Goal: Task Accomplishment & Management: Complete application form

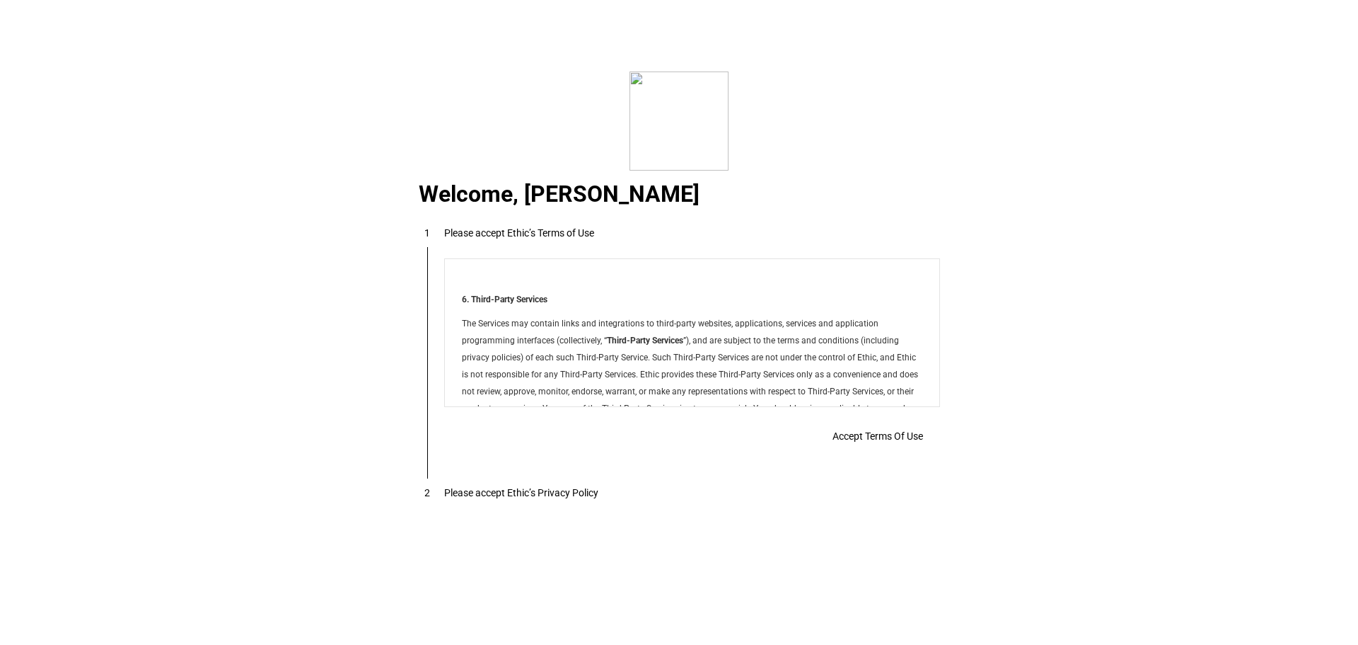
scroll to position [11457, 0]
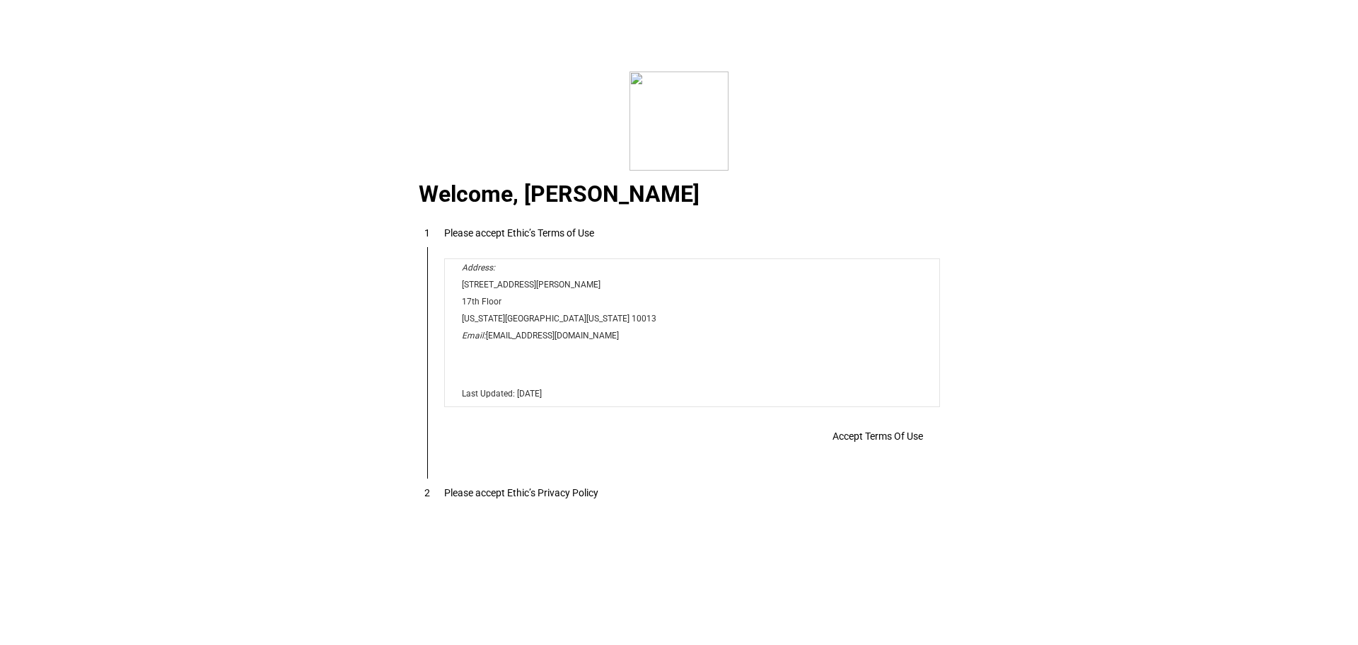
click at [851, 435] on span "Accept Terms Of Use" at bounding box center [878, 435] width 91 height 11
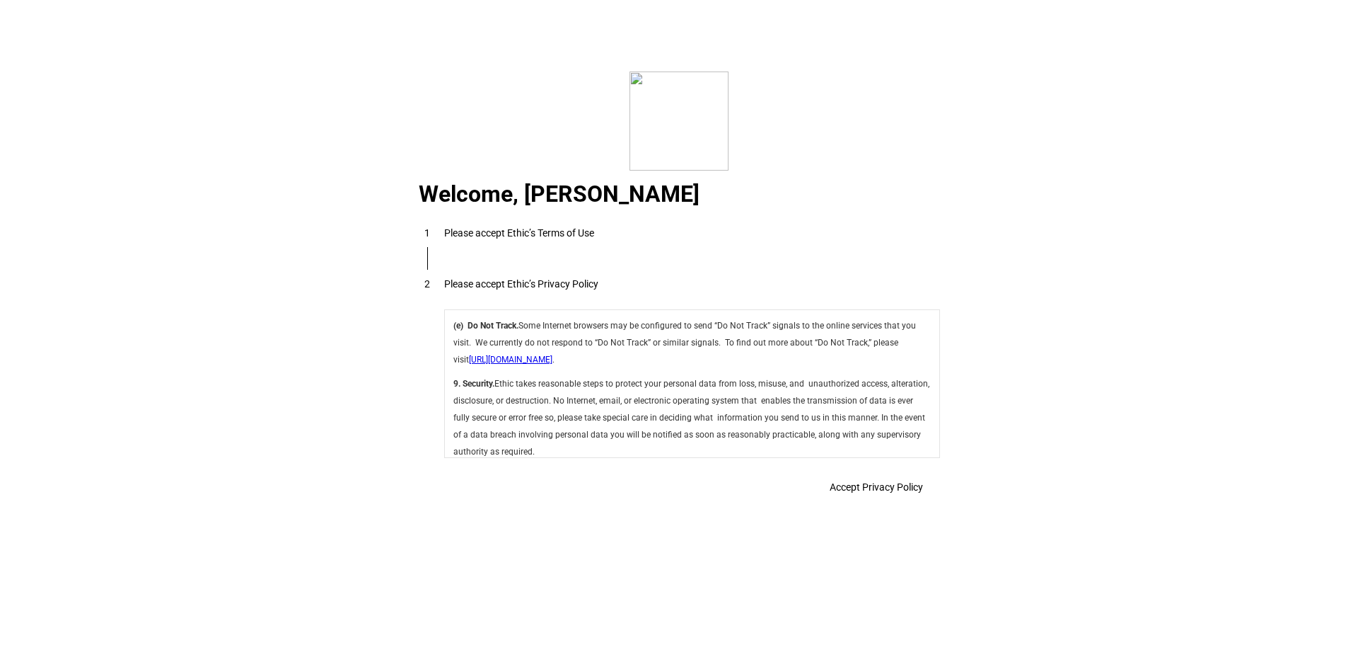
scroll to position [5036, 0]
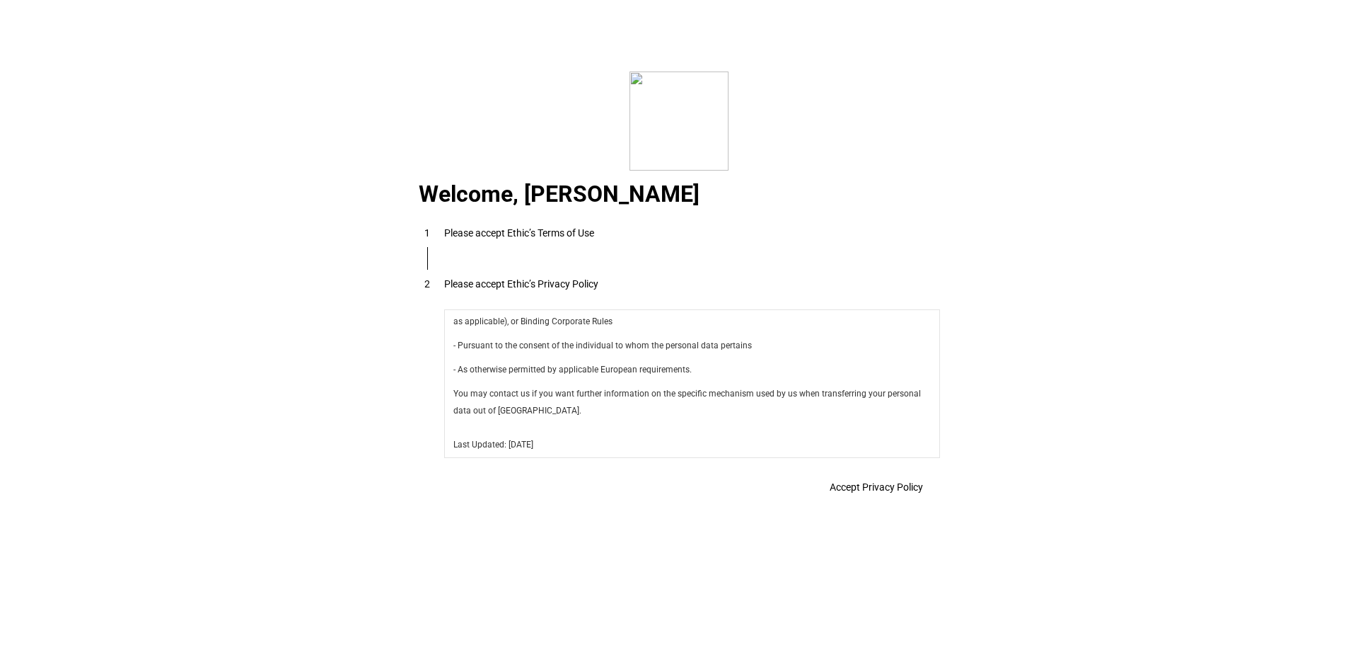
drag, startPoint x: 932, startPoint y: 325, endPoint x: 1331, endPoint y: 795, distance: 615.9
click at [885, 487] on span "Accept Privacy Policy" at bounding box center [876, 486] width 93 height 11
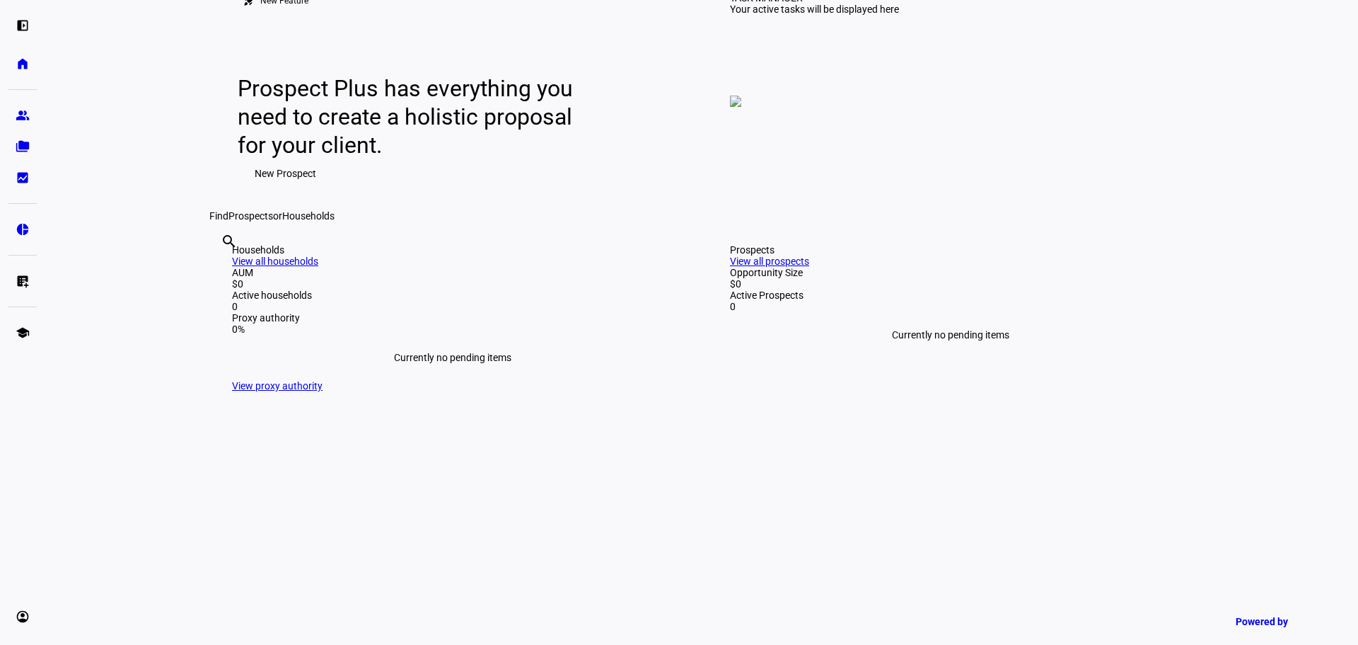
scroll to position [142, 0]
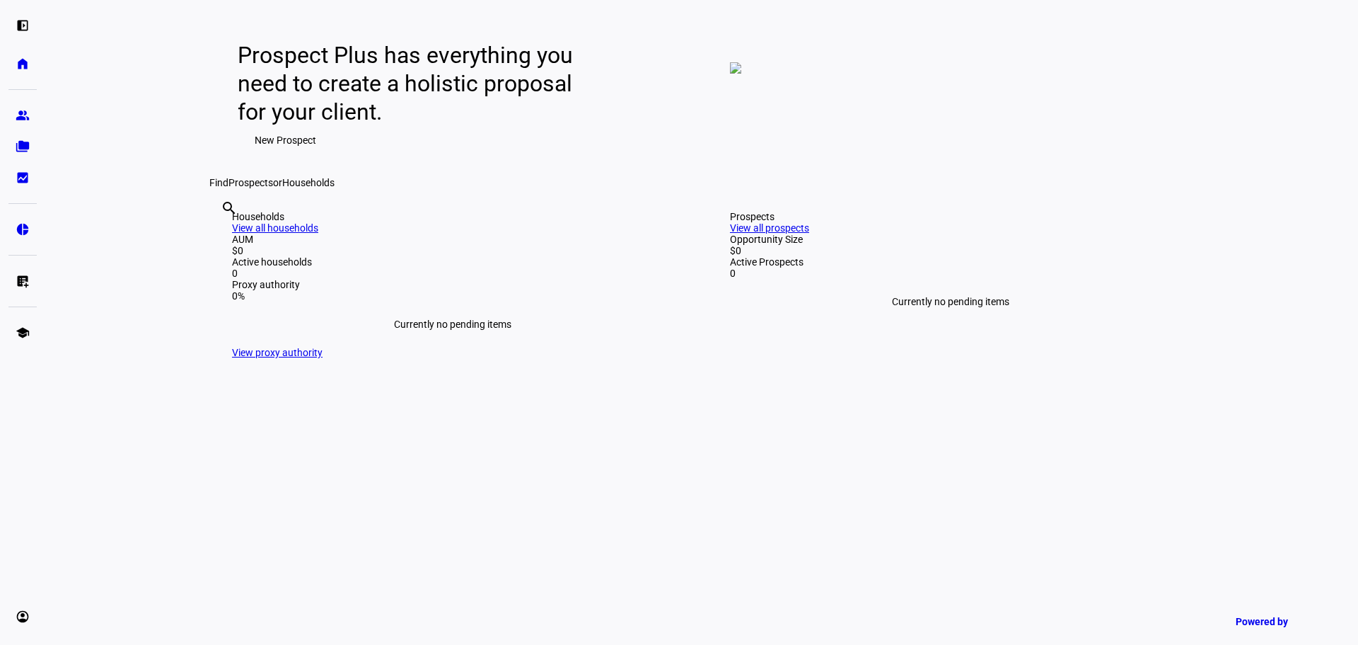
click at [283, 154] on span "New Prospect" at bounding box center [286, 140] width 62 height 28
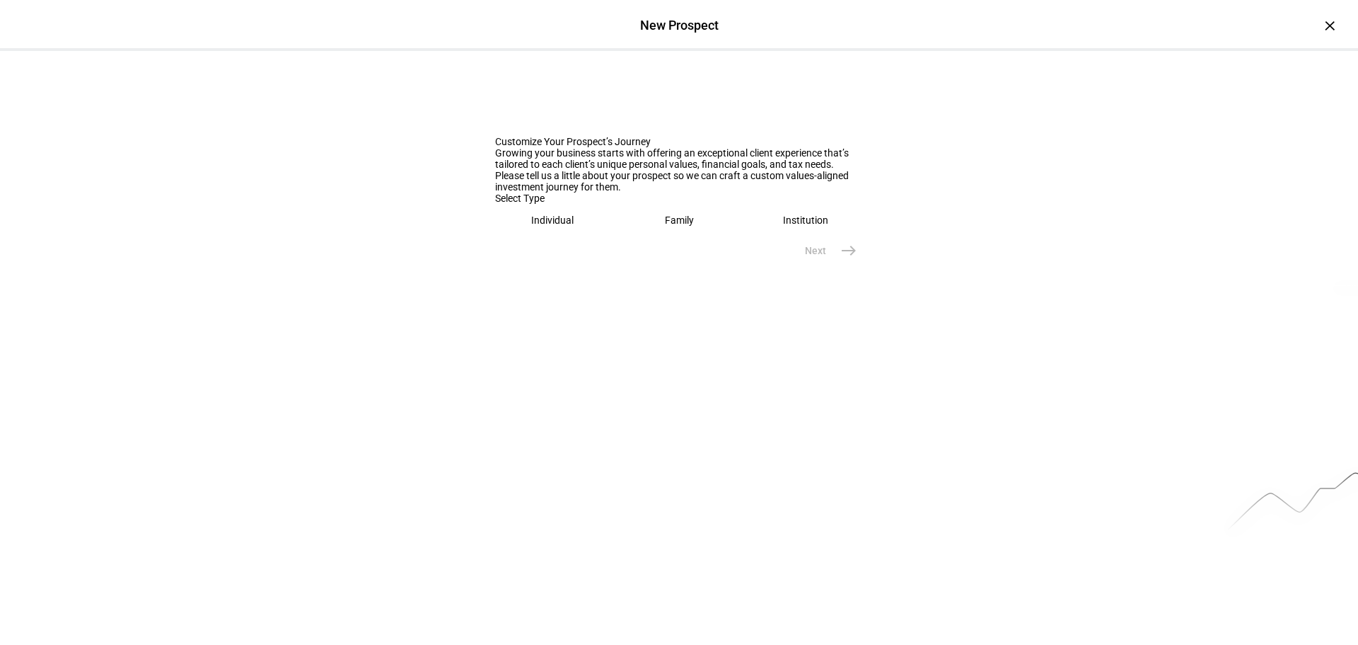
click at [546, 226] on div "Individual" at bounding box center [552, 219] width 42 height 11
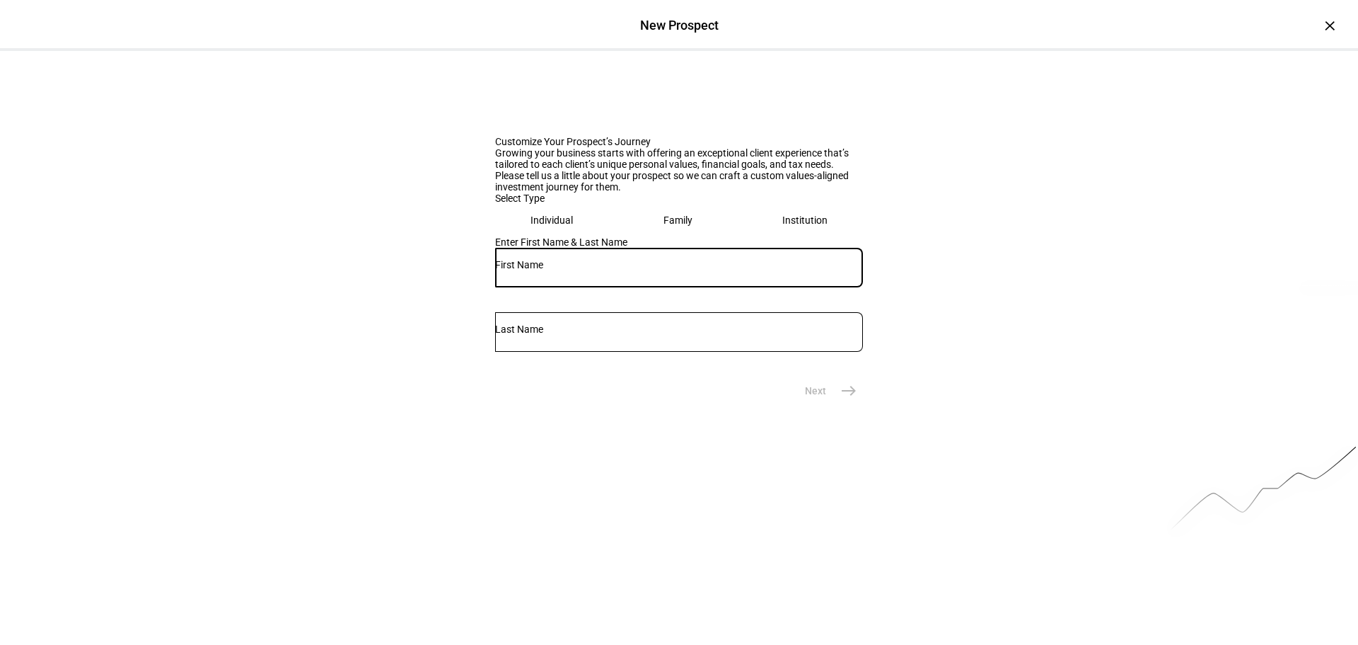
click at [552, 270] on input "text" at bounding box center [679, 264] width 368 height 11
type input "[PERSON_NAME]"
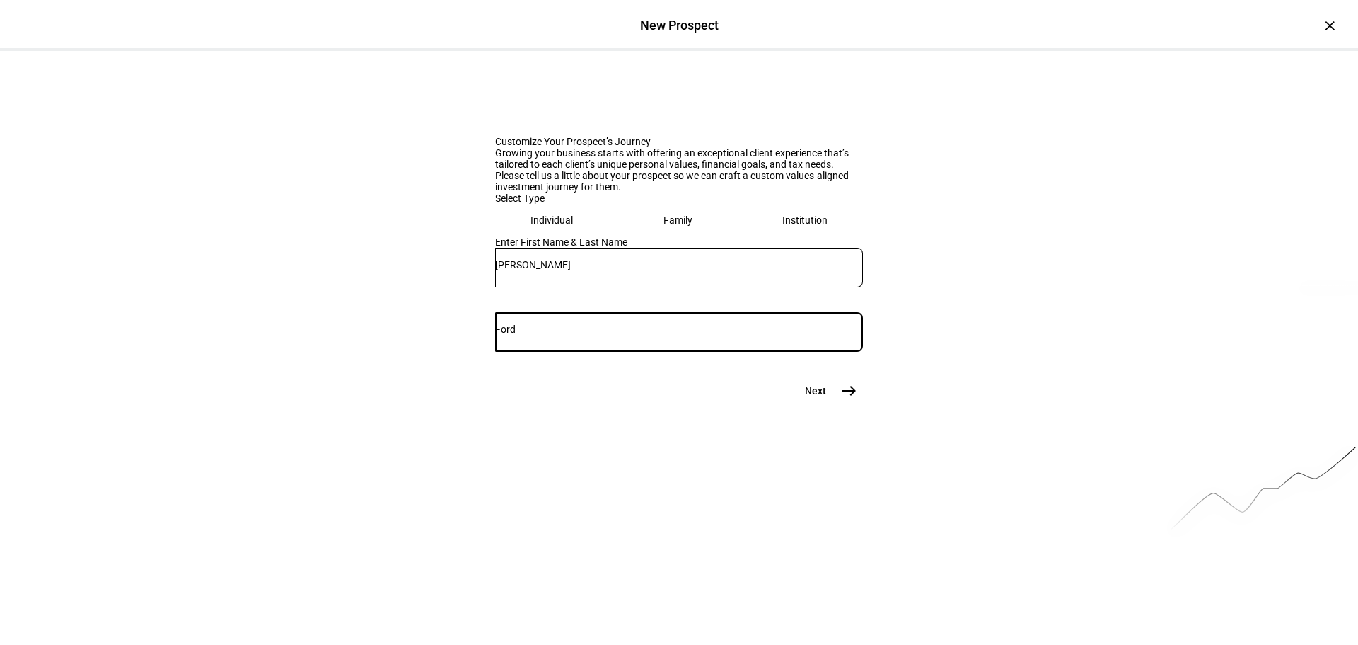
type input "Ford"
click at [841, 399] on mat-icon "east" at bounding box center [849, 390] width 17 height 17
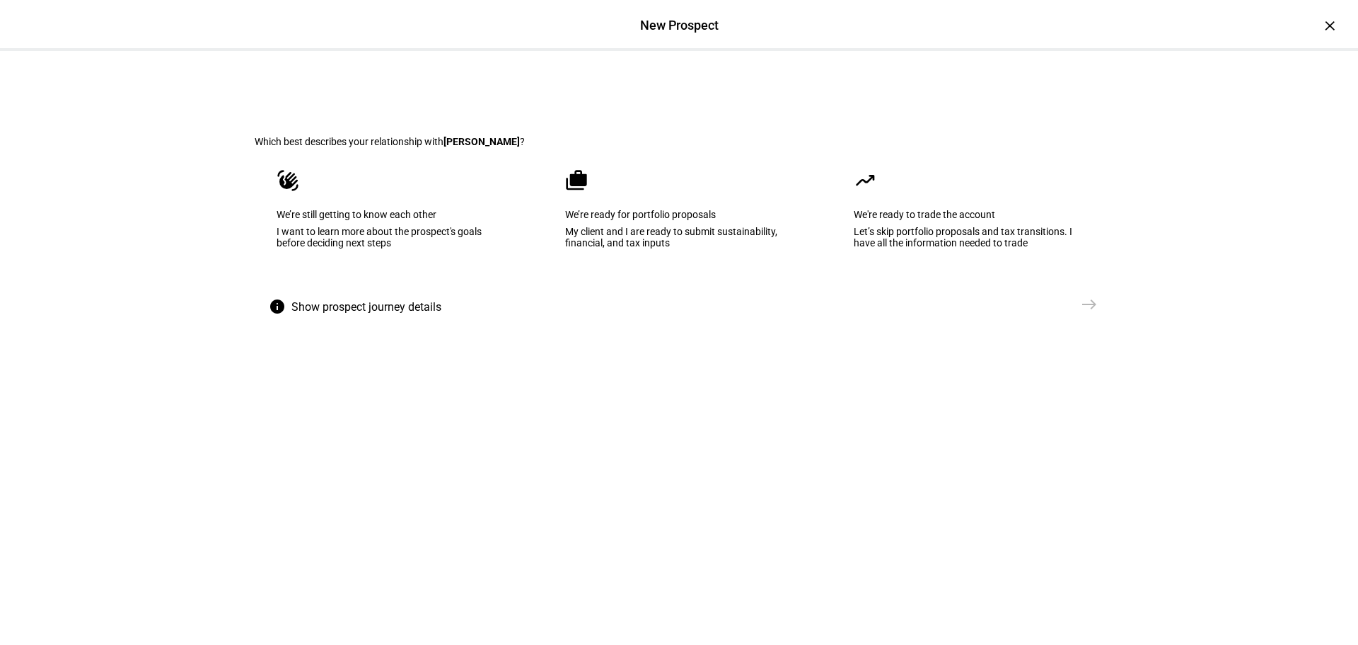
click at [691, 290] on eth-mega-radio-button "cases We’re ready for portfolio proposals My client and I are ready to submit s…" at bounding box center [679, 218] width 272 height 143
click at [1075, 318] on span "east" at bounding box center [1089, 304] width 28 height 28
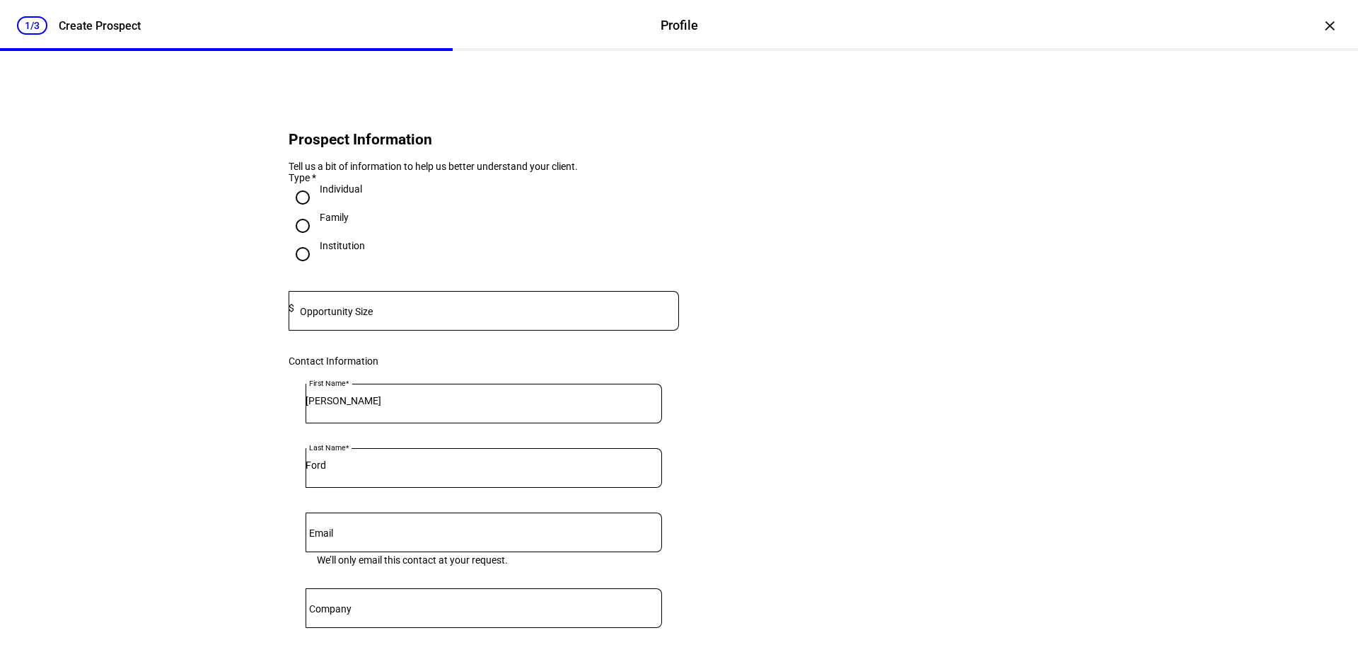
click at [340, 317] on mat-label "Opportunity Size" at bounding box center [336, 311] width 73 height 11
click at [387, 313] on input at bounding box center [486, 307] width 385 height 11
type input "3"
type input "400,000"
click at [877, 418] on eth-form-card "Prospect Information Tell us a bit of information to help us better understand …" at bounding box center [679, 473] width 849 height 776
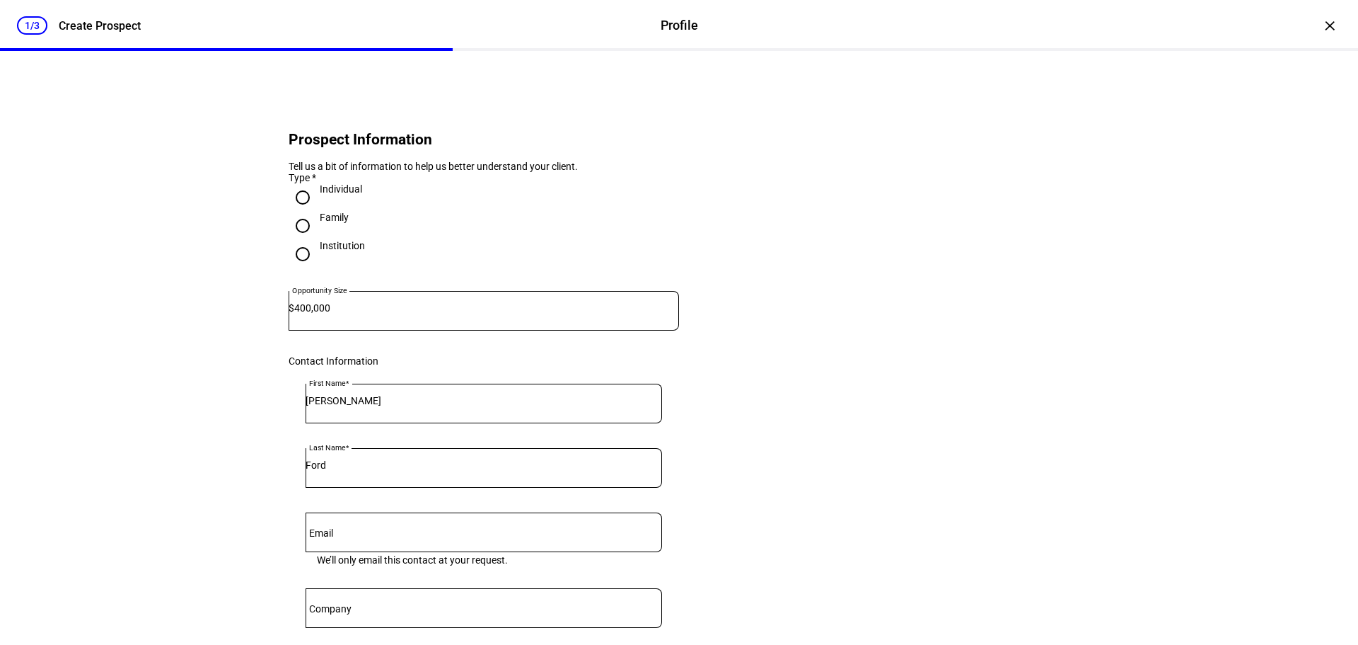
click at [451, 535] on input "Email" at bounding box center [484, 529] width 357 height 11
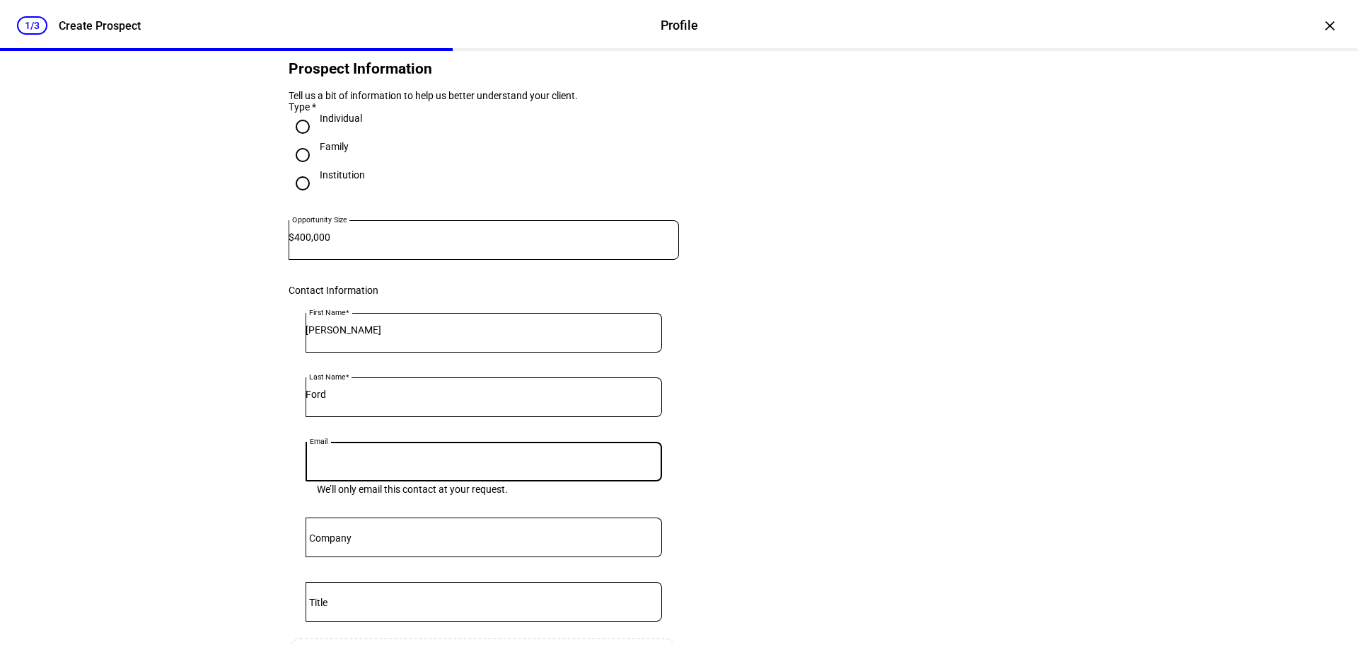
scroll to position [142, 0]
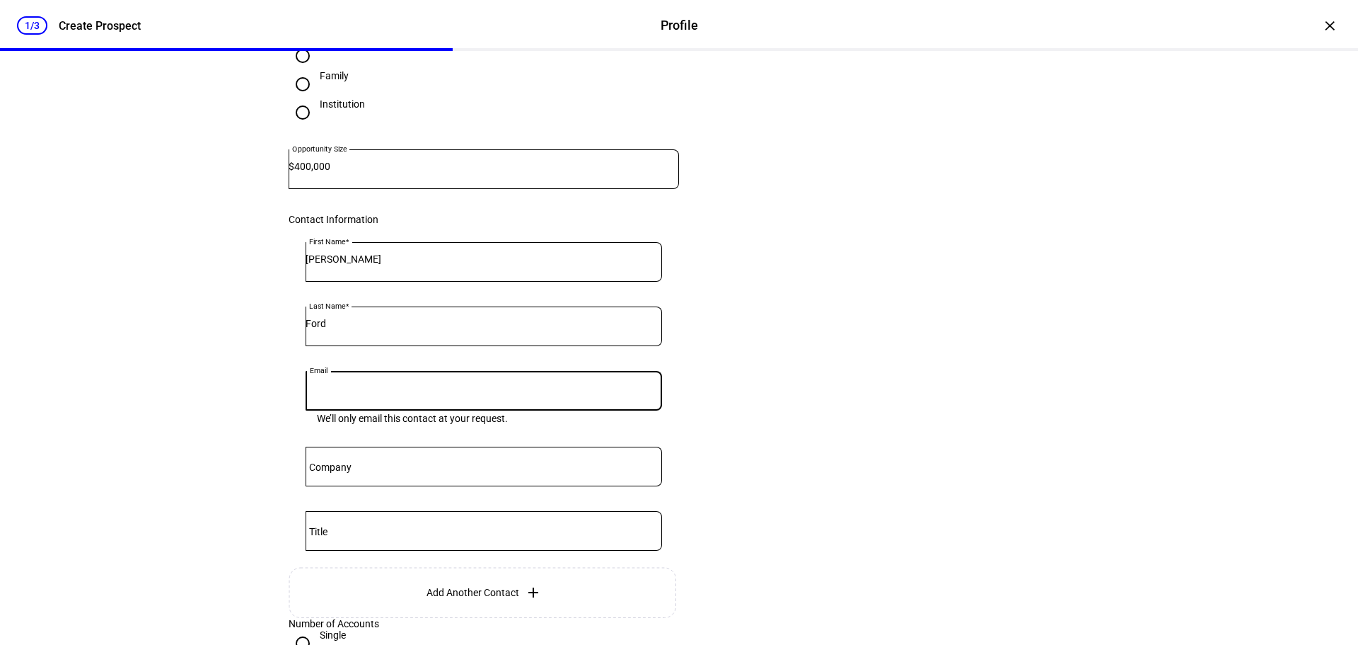
click at [241, 441] on div "Prospect Information Tell us a bit of information to help us better understand …" at bounding box center [679, 349] width 894 height 881
click at [370, 393] on input "Email" at bounding box center [484, 387] width 357 height 11
click at [364, 393] on input "Email" at bounding box center [484, 387] width 357 height 11
type input "[PERSON_NAME][DOMAIN_NAME][EMAIL_ADDRESS][PERSON_NAME][DOMAIN_NAME]"
drag, startPoint x: 492, startPoint y: 422, endPoint x: 83, endPoint y: 411, distance: 408.4
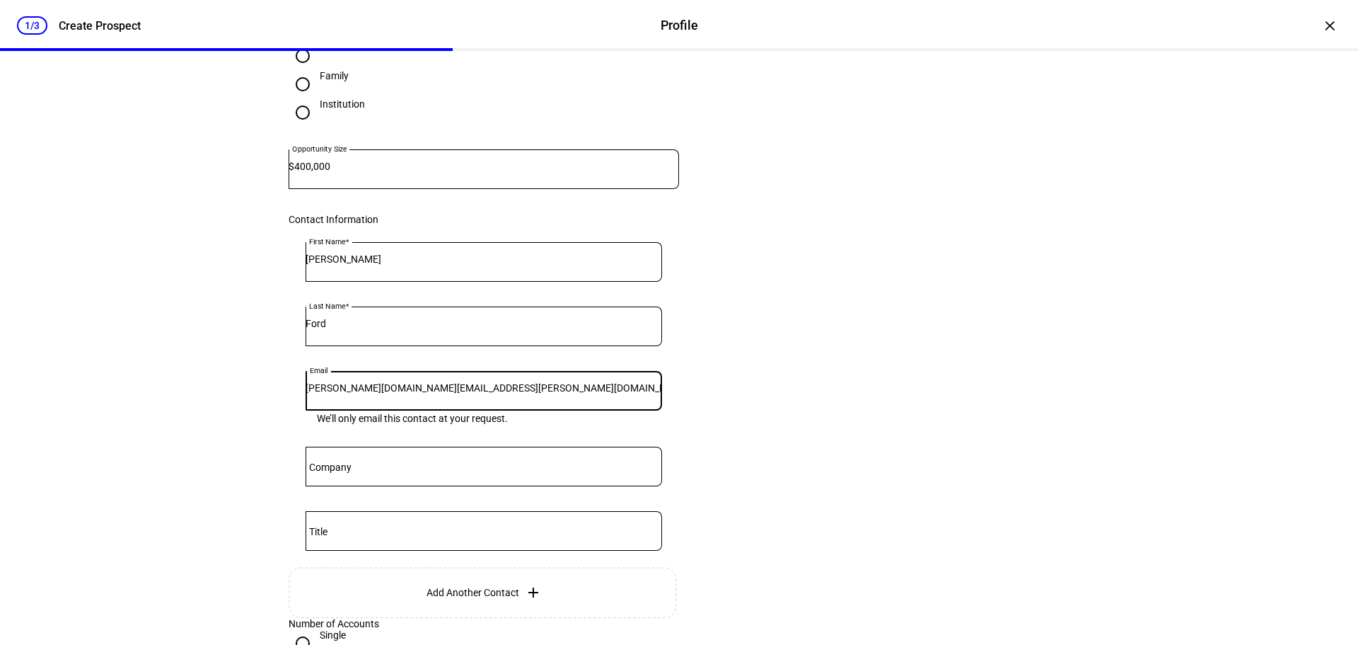
click at [83, 411] on div "1/3 Create Prospect Profile Profile Create Prospect × Prospect Information Tell…" at bounding box center [679, 322] width 1358 height 645
click at [803, 466] on eth-form-card "Prospect Information Tell us a bit of information to help us better understand …" at bounding box center [679, 331] width 849 height 776
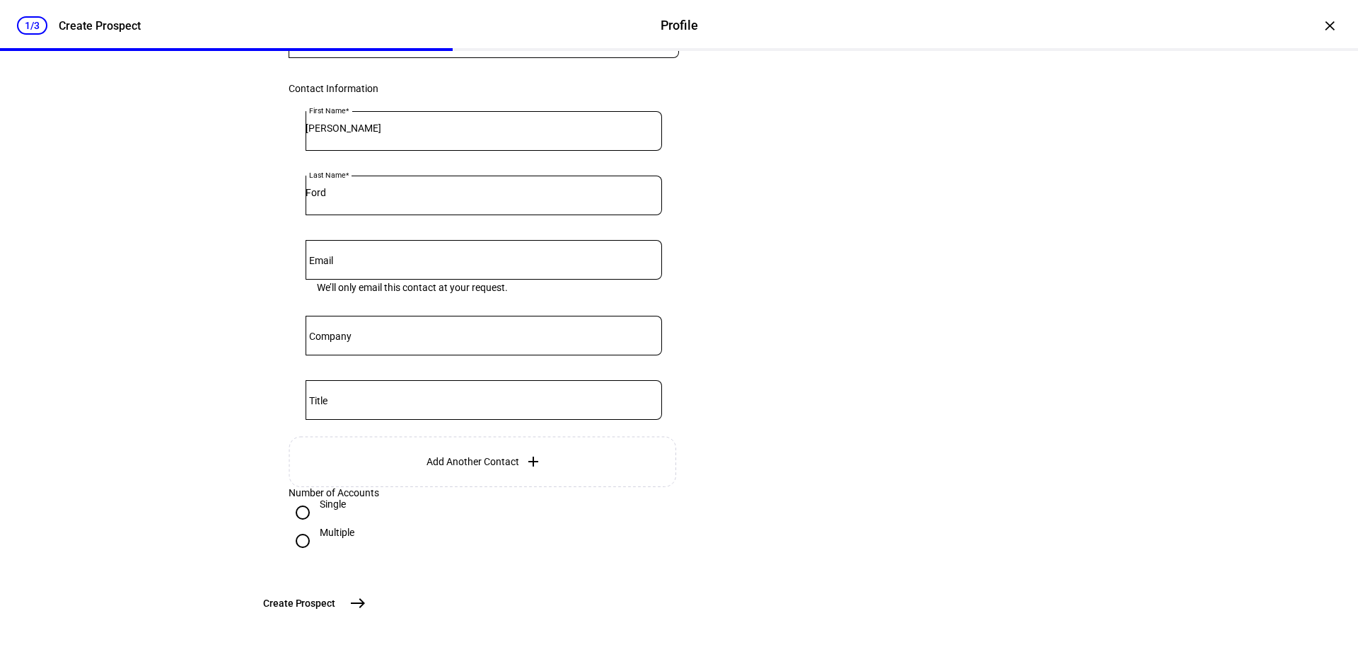
scroll to position [283, 0]
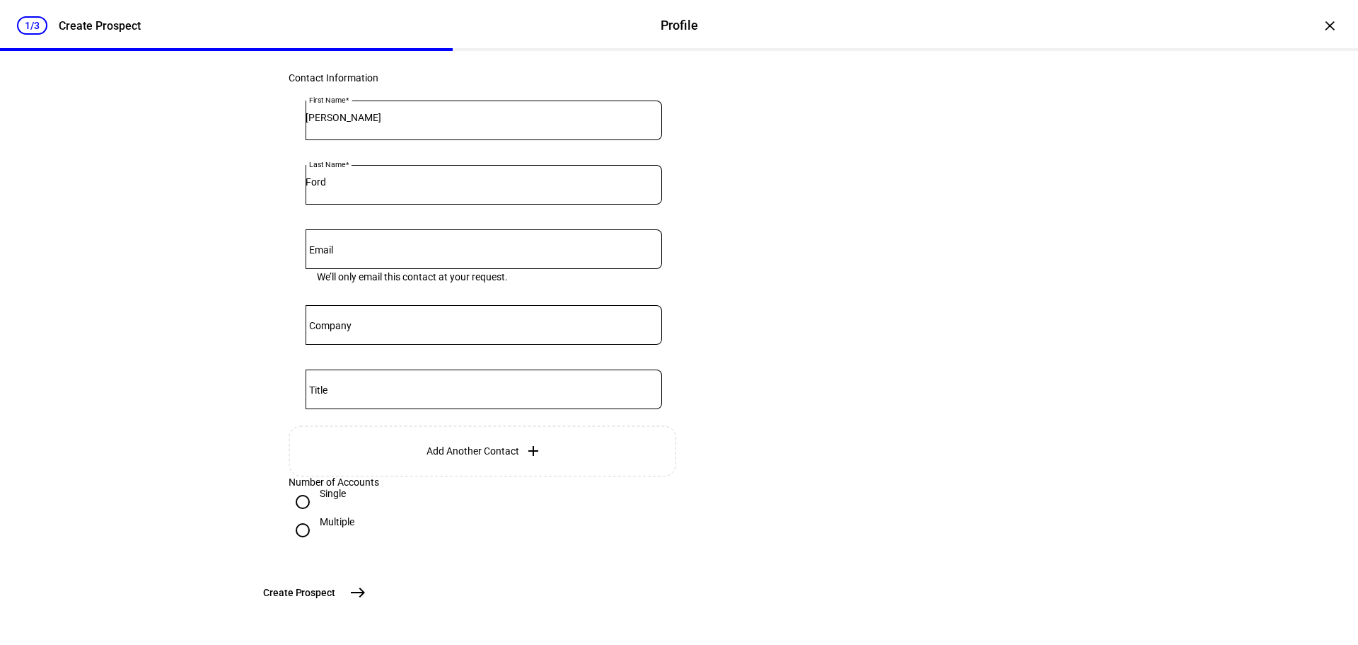
click at [454, 252] on input "Email" at bounding box center [484, 246] width 357 height 11
click at [803, 321] on eth-form-card "Prospect Information Tell us a bit of information to help us better understand …" at bounding box center [679, 190] width 849 height 776
click at [366, 589] on mat-icon "east" at bounding box center [358, 587] width 17 height 17
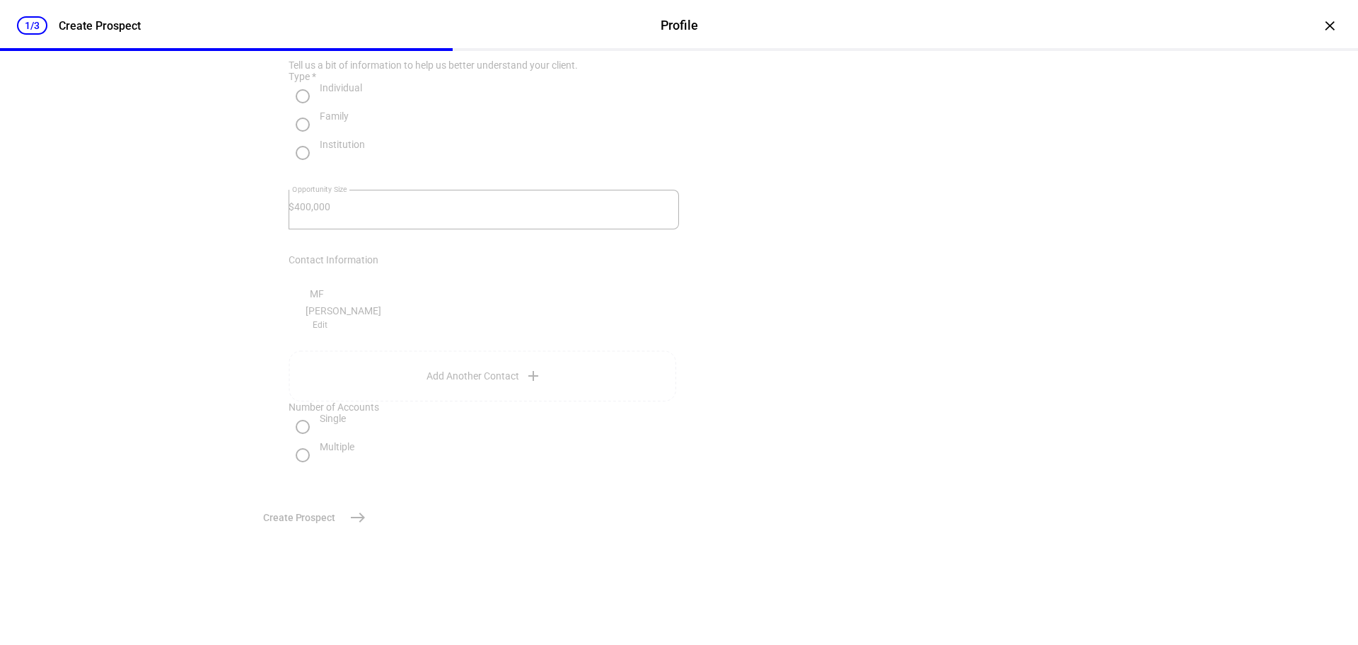
scroll to position [0, 0]
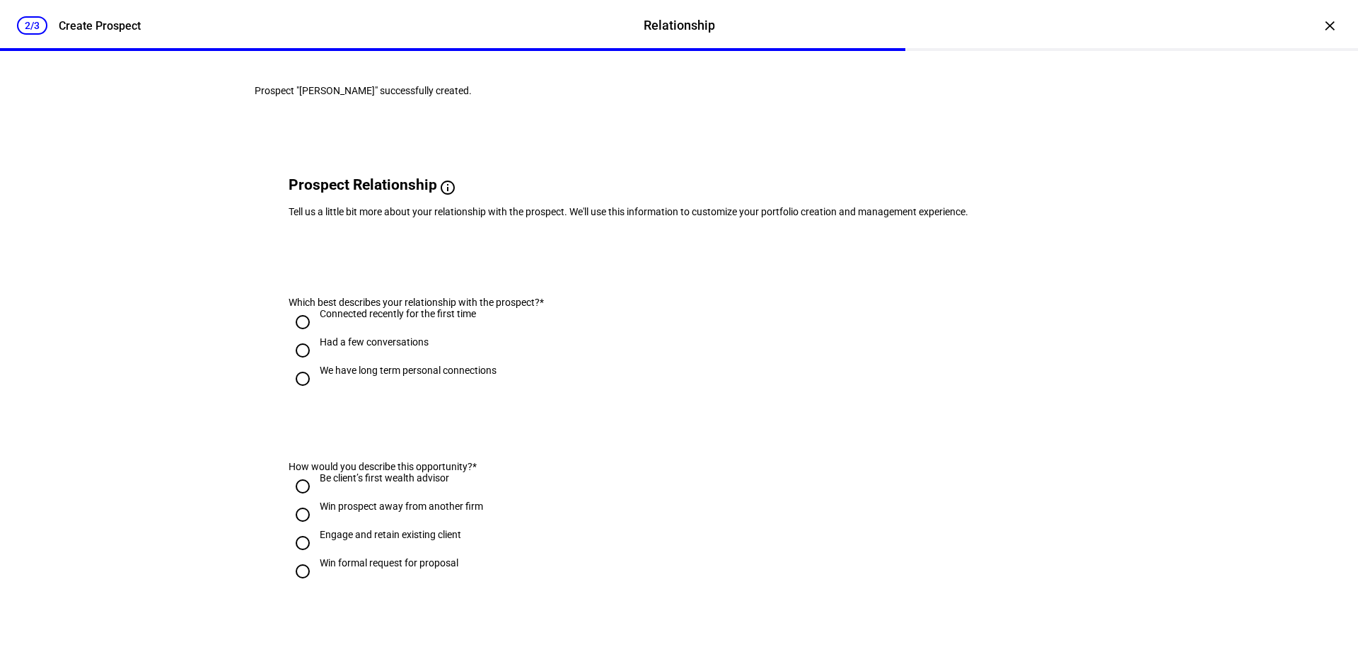
click at [291, 393] on input "We have long term personal connections" at bounding box center [303, 378] width 28 height 28
radio input "true"
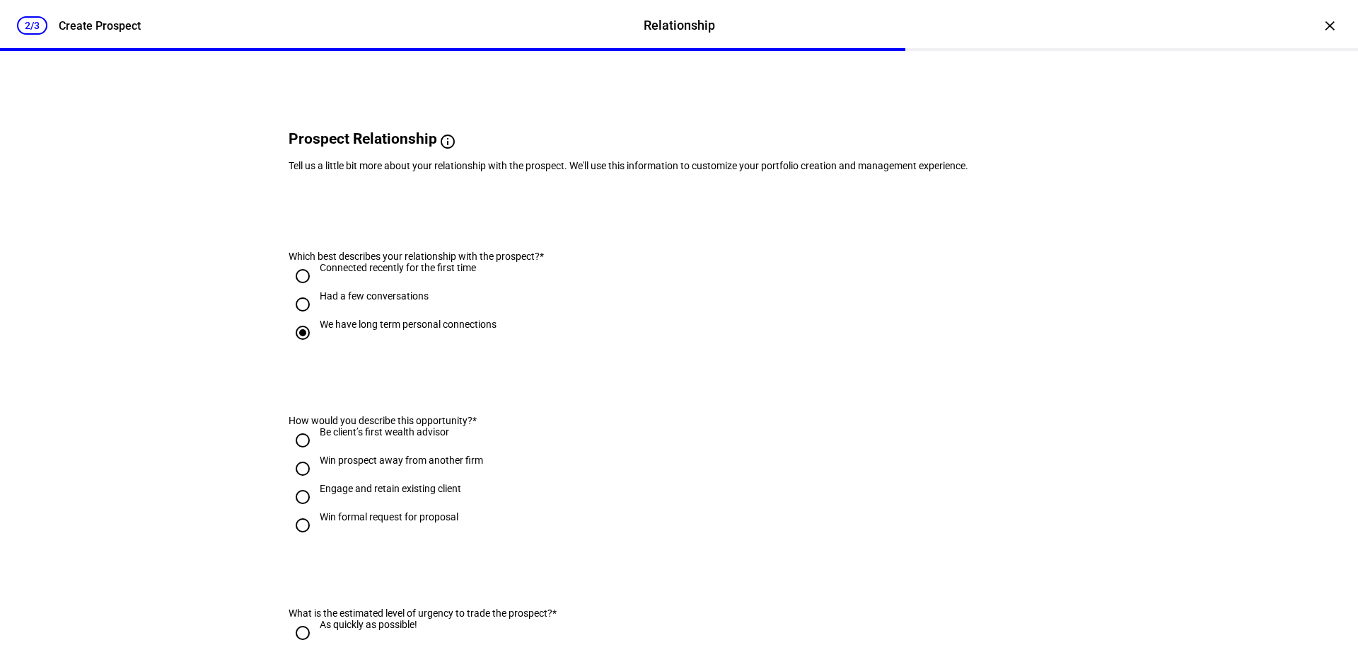
scroll to position [71, 0]
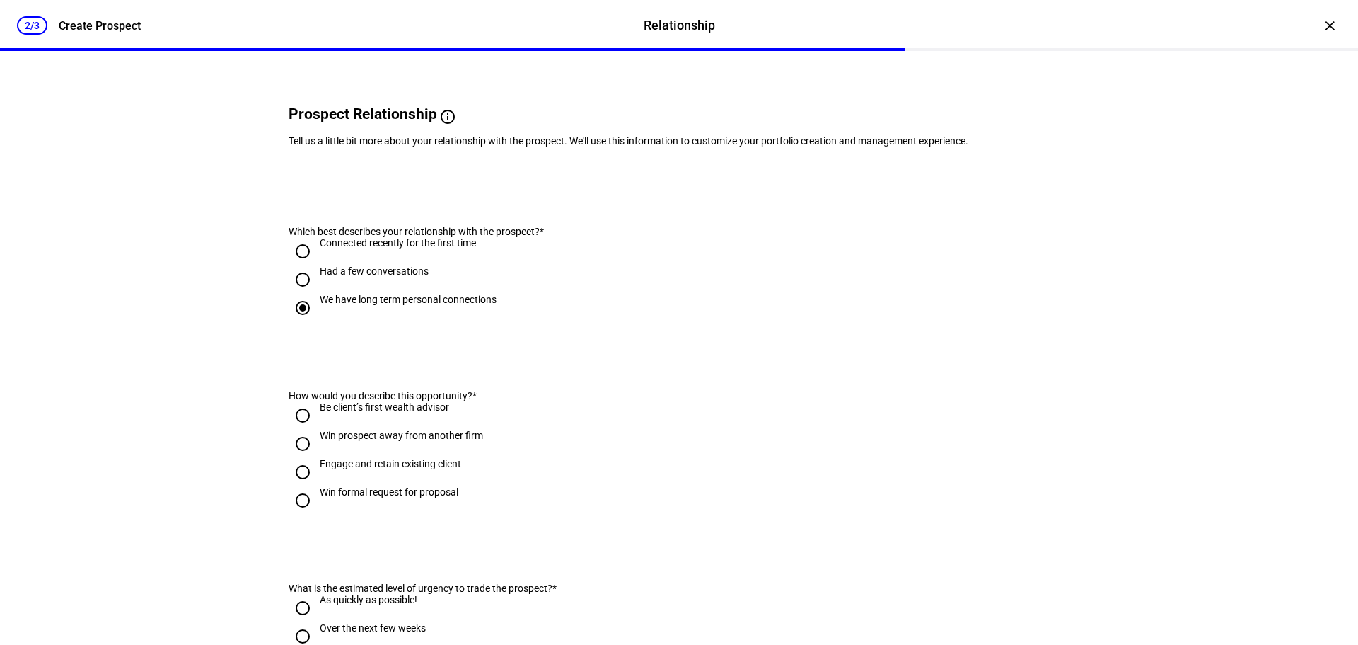
click at [391, 469] on div "Engage and retain existing client" at bounding box center [391, 463] width 142 height 11
click at [317, 486] on input "Engage and retain existing client" at bounding box center [303, 472] width 28 height 28
radio input "true"
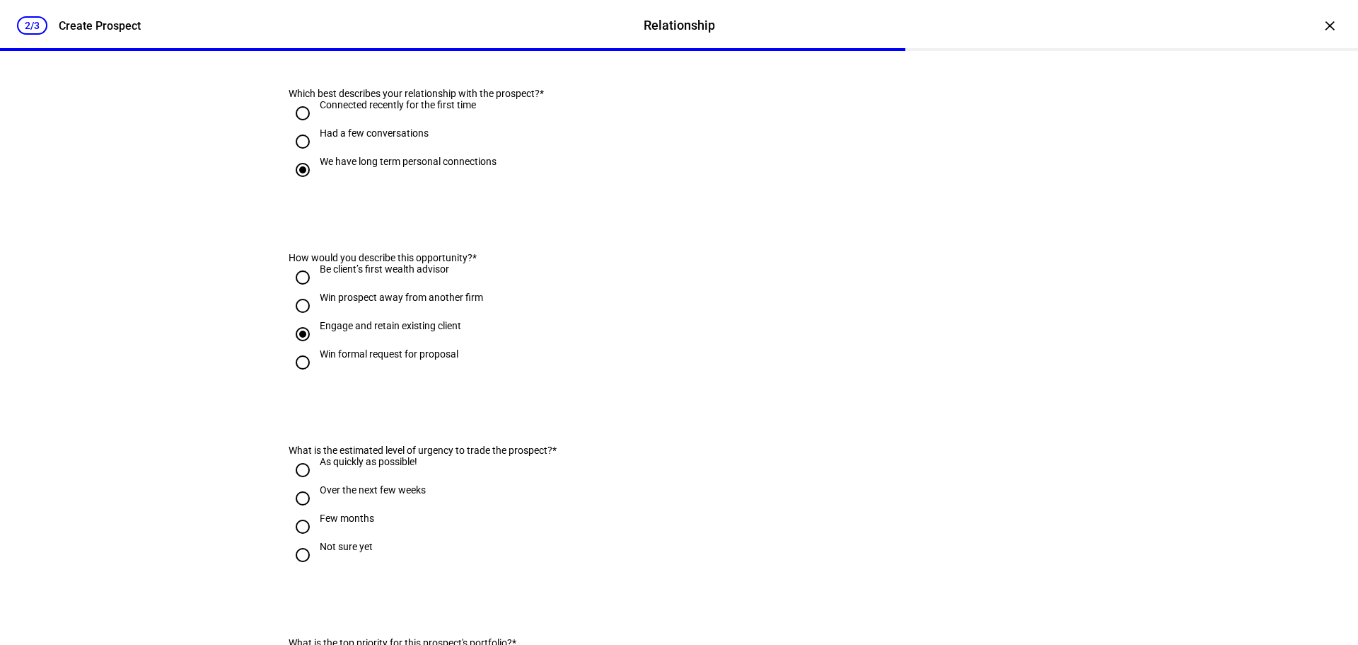
scroll to position [212, 0]
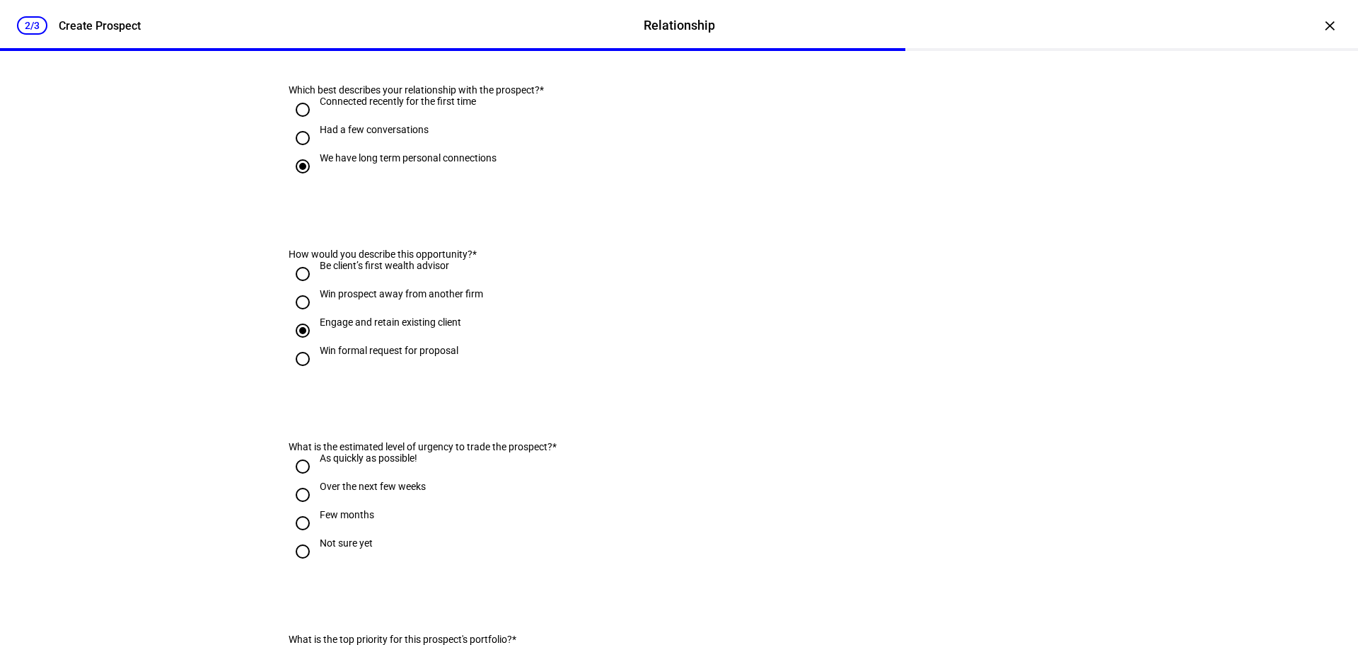
click at [333, 548] on div "Not sure yet" at bounding box center [346, 542] width 53 height 11
click at [317, 565] on input "Not sure yet" at bounding box center [303, 551] width 28 height 28
radio input "true"
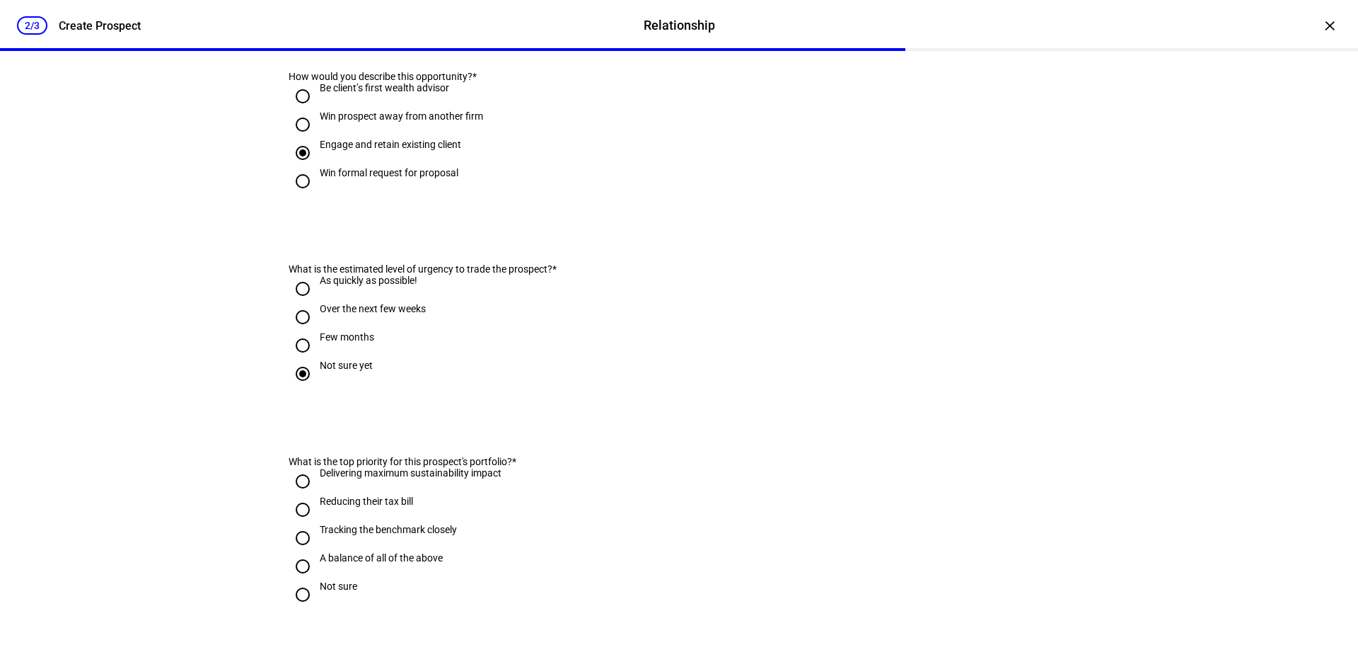
scroll to position [425, 0]
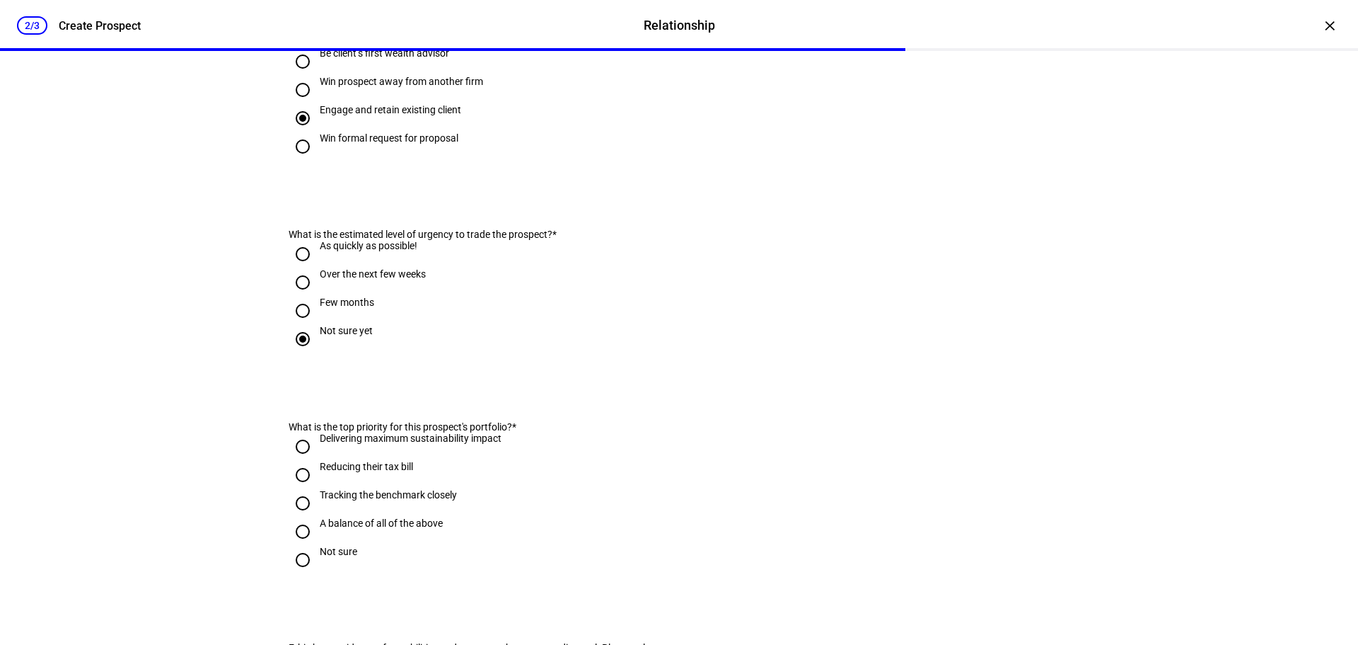
click at [415, 444] on div "Delivering maximum sustainability impact" at bounding box center [411, 437] width 182 height 11
click at [317, 461] on input "Delivering maximum sustainability impact" at bounding box center [303, 446] width 28 height 28
radio input "true"
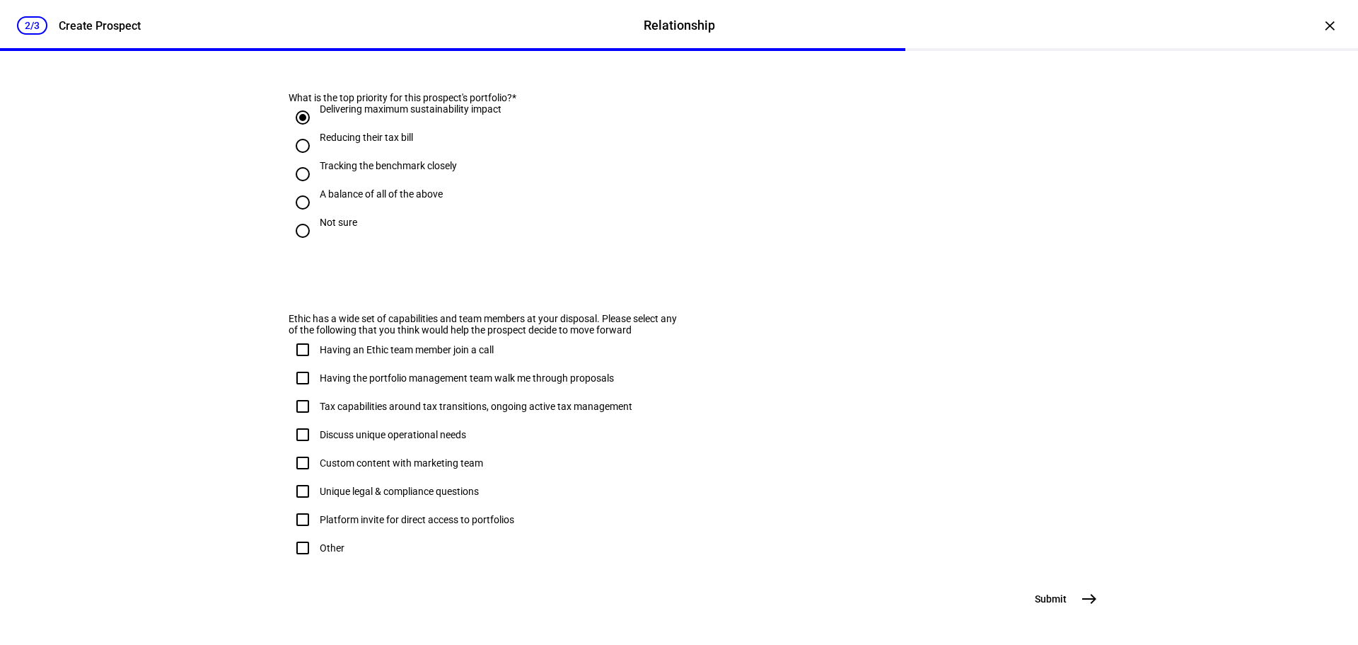
scroll to position [778, 0]
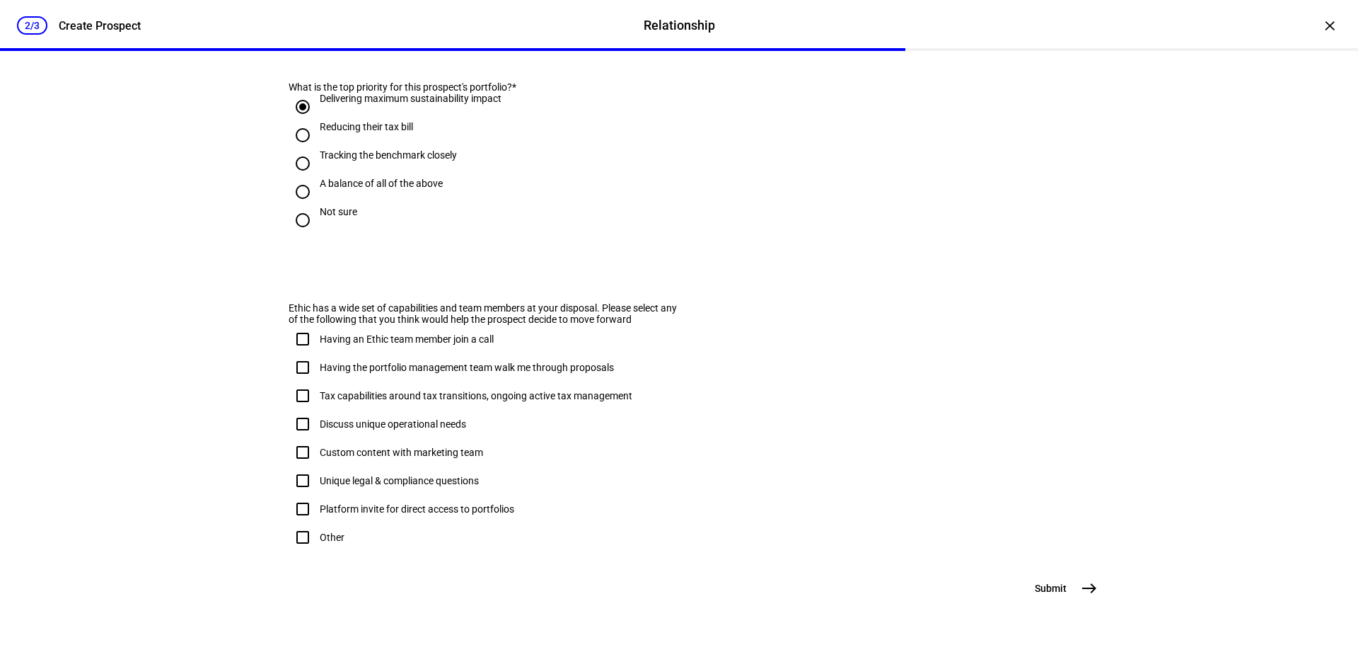
click at [301, 381] on input "Having the portfolio management team walk me through proposals" at bounding box center [303, 367] width 28 height 28
checkbox input "true"
click at [1081, 591] on mat-icon "east" at bounding box center [1089, 587] width 17 height 17
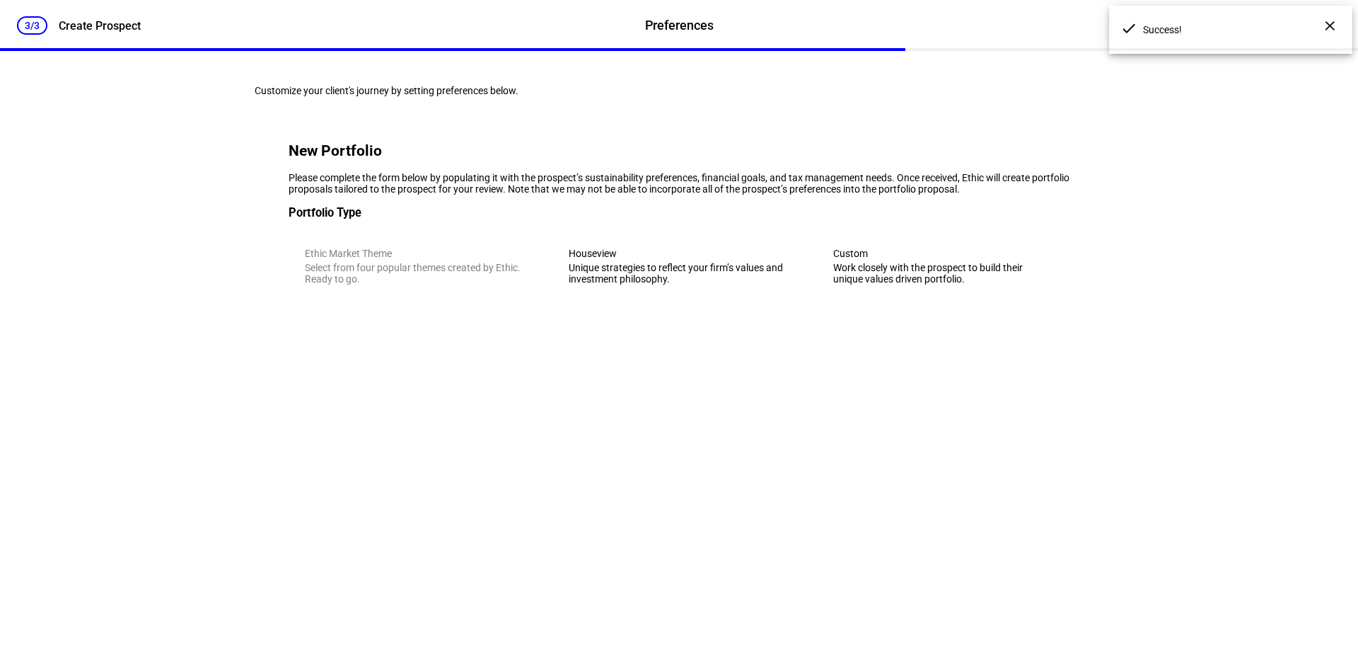
scroll to position [0, 0]
click at [938, 284] on div "Work closely with the prospect to build their unique values driven portfolio." at bounding box center [943, 273] width 220 height 23
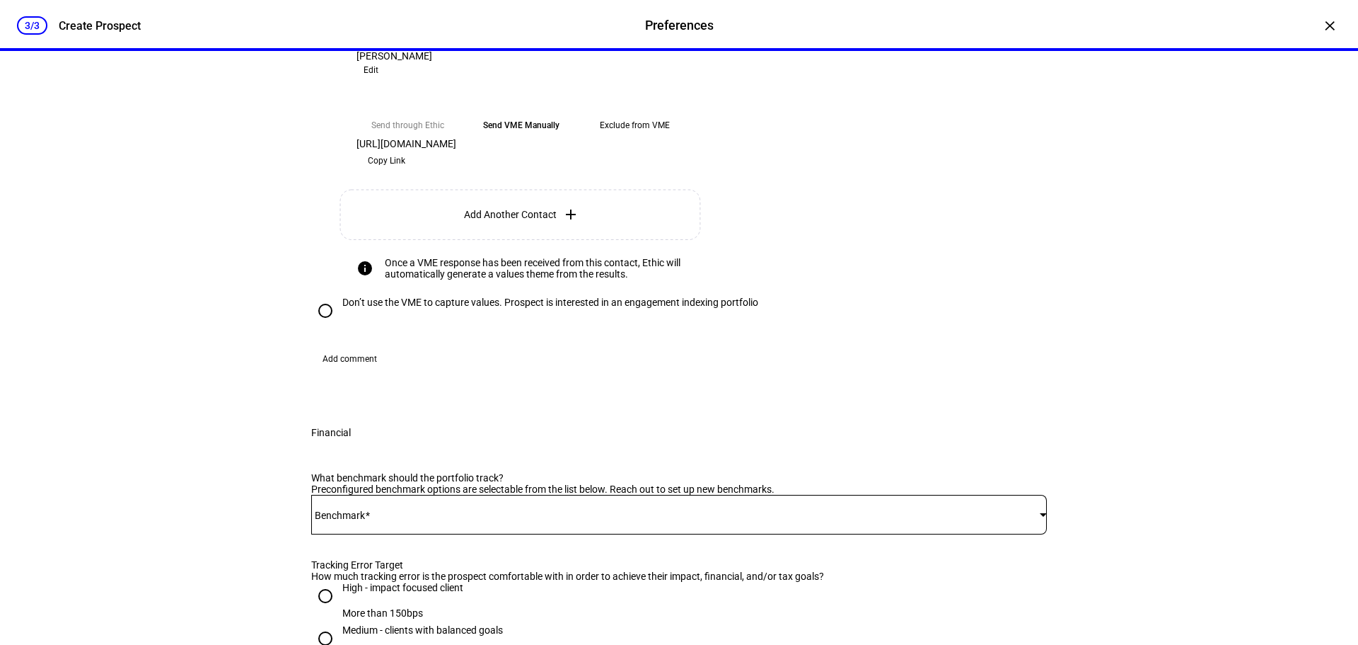
scroll to position [425, 0]
click at [405, 171] on span "Copy Link" at bounding box center [386, 159] width 37 height 23
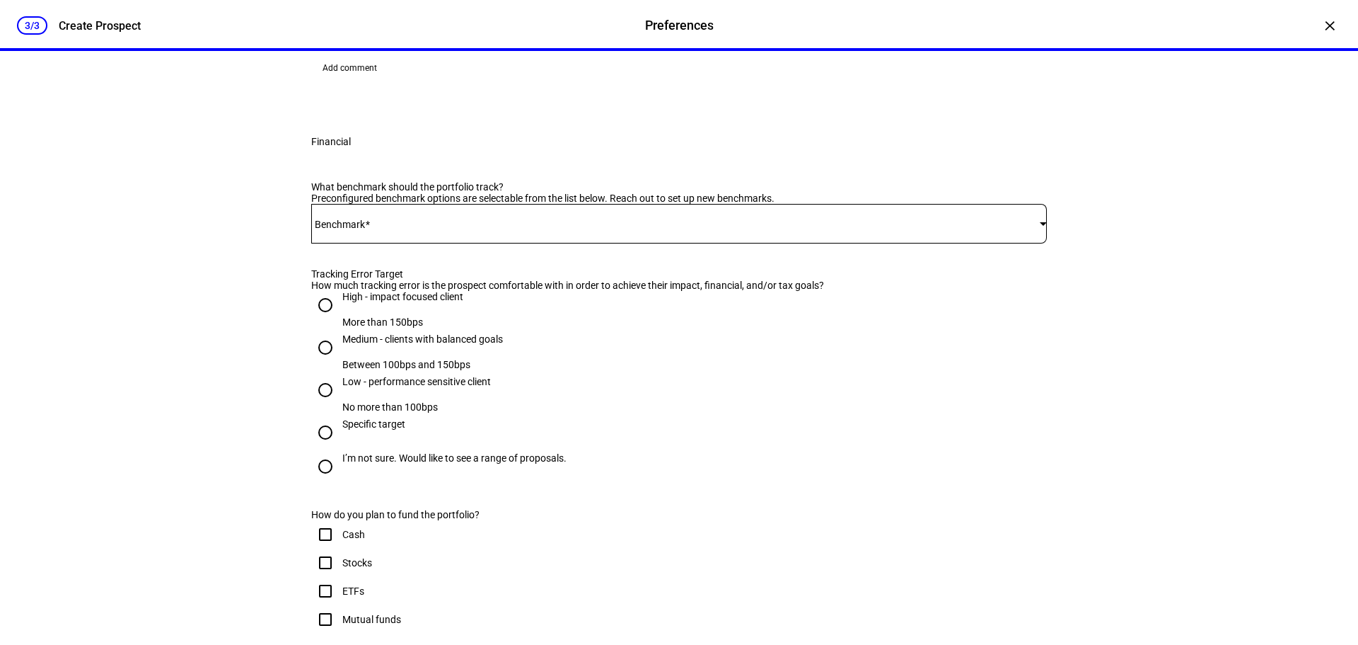
scroll to position [778, 0]
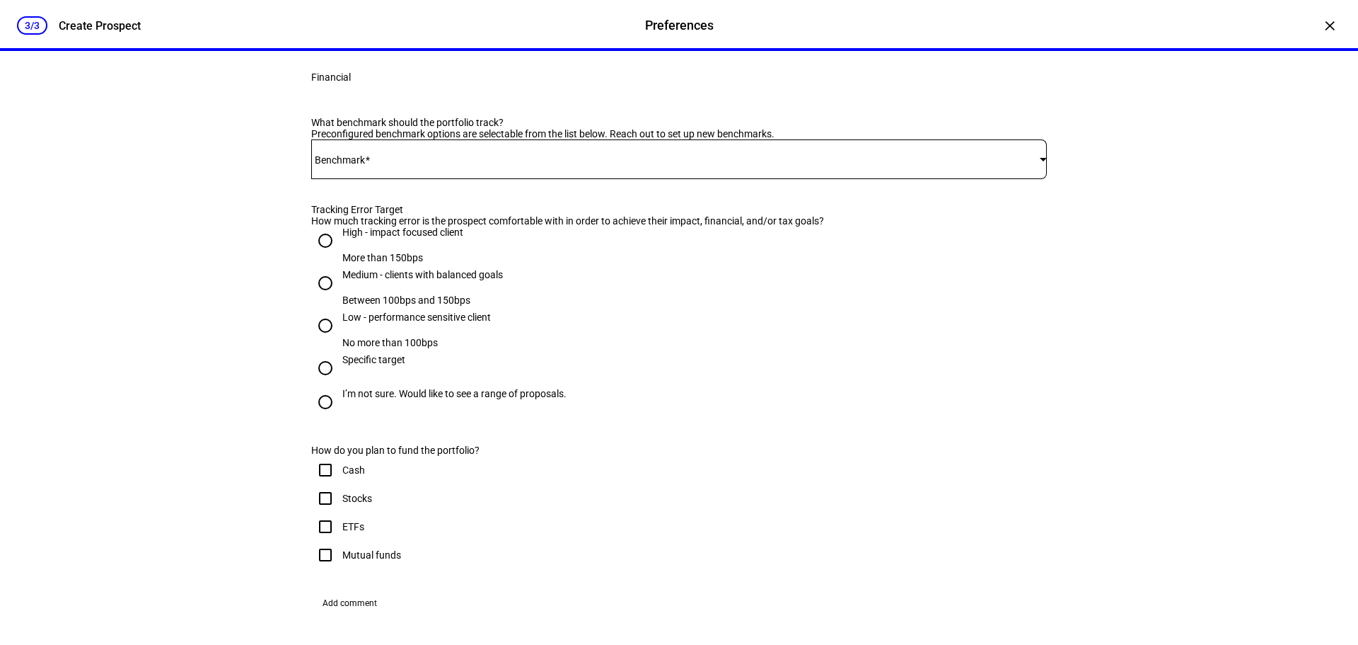
click at [387, 165] on span at bounding box center [675, 159] width 729 height 11
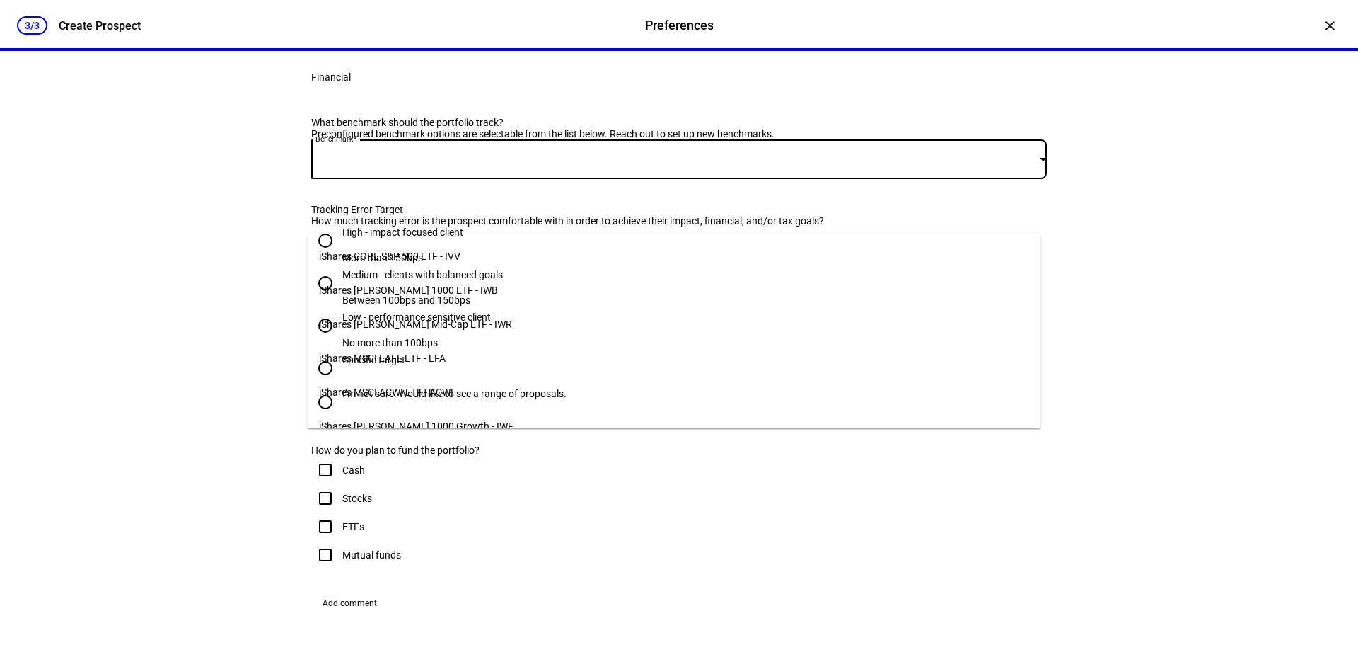
click at [390, 284] on span "iShares [PERSON_NAME] 1000 ETF - IWB" at bounding box center [408, 289] width 179 height 11
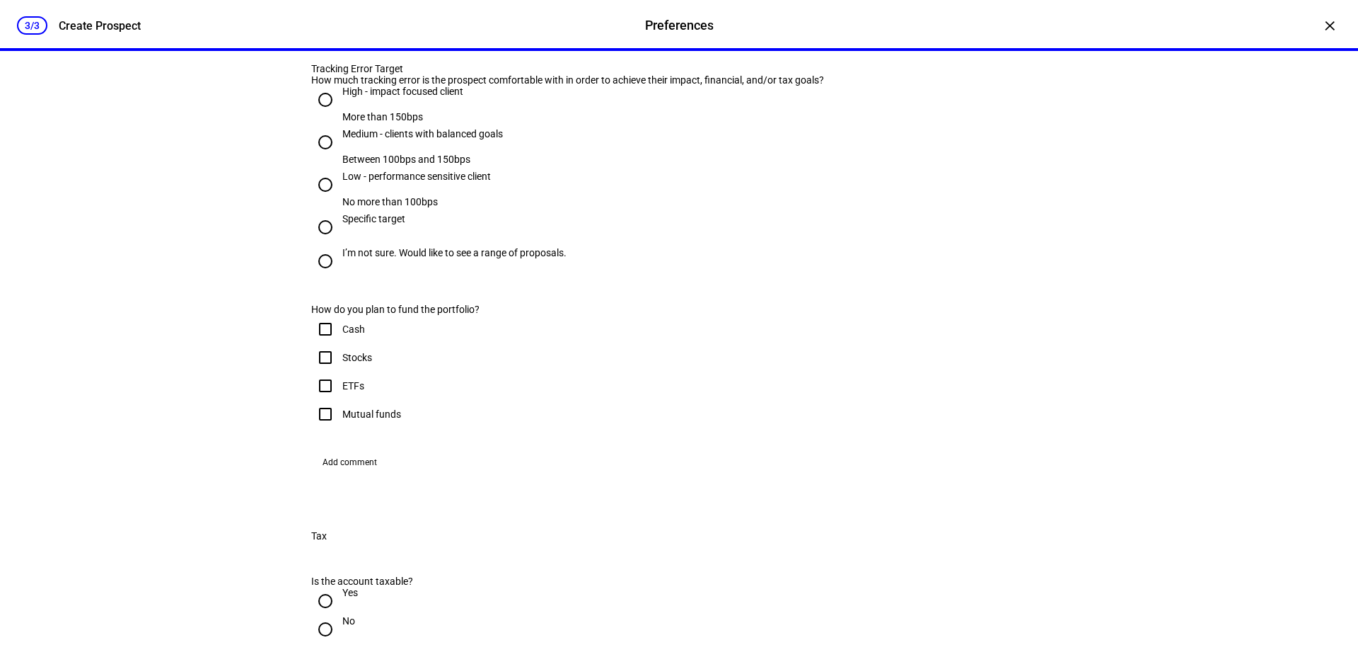
scroll to position [920, 0]
click at [416, 139] on div "Medium - clients with balanced goals" at bounding box center [422, 132] width 161 height 11
click at [340, 156] on input "Medium - clients with balanced goals Between 100bps and 150bps" at bounding box center [325, 141] width 28 height 28
radio input "true"
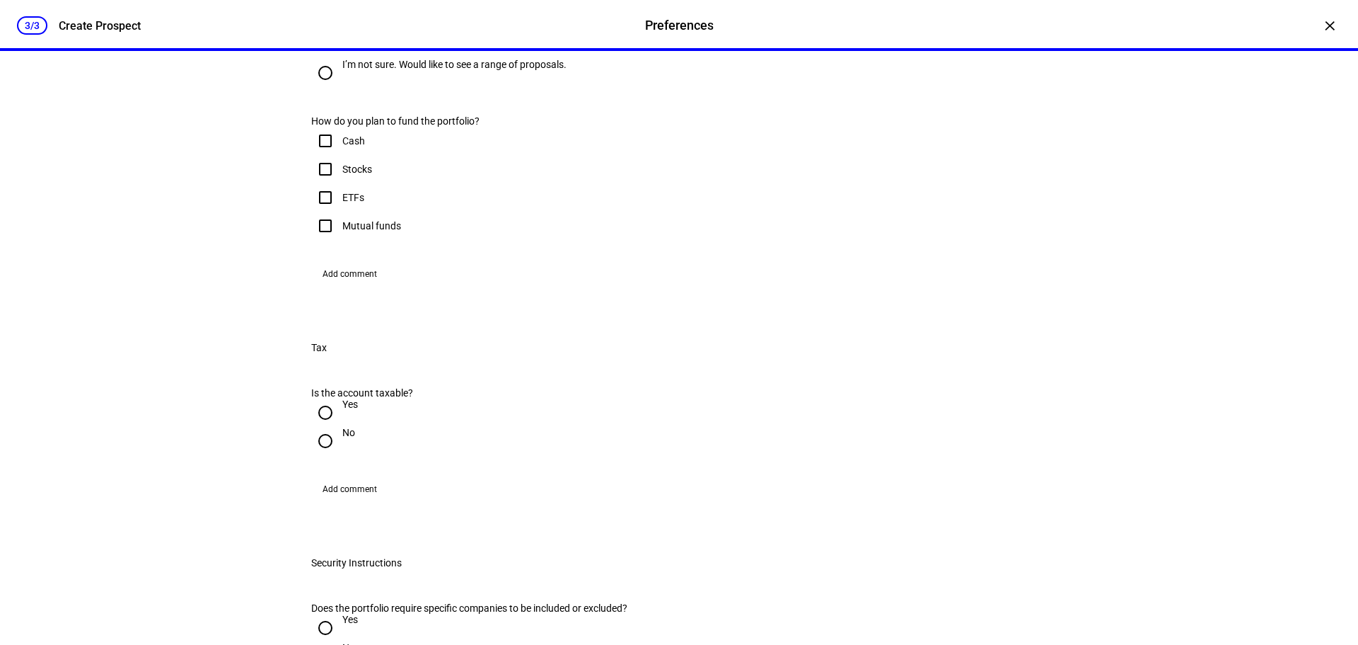
scroll to position [1132, 0]
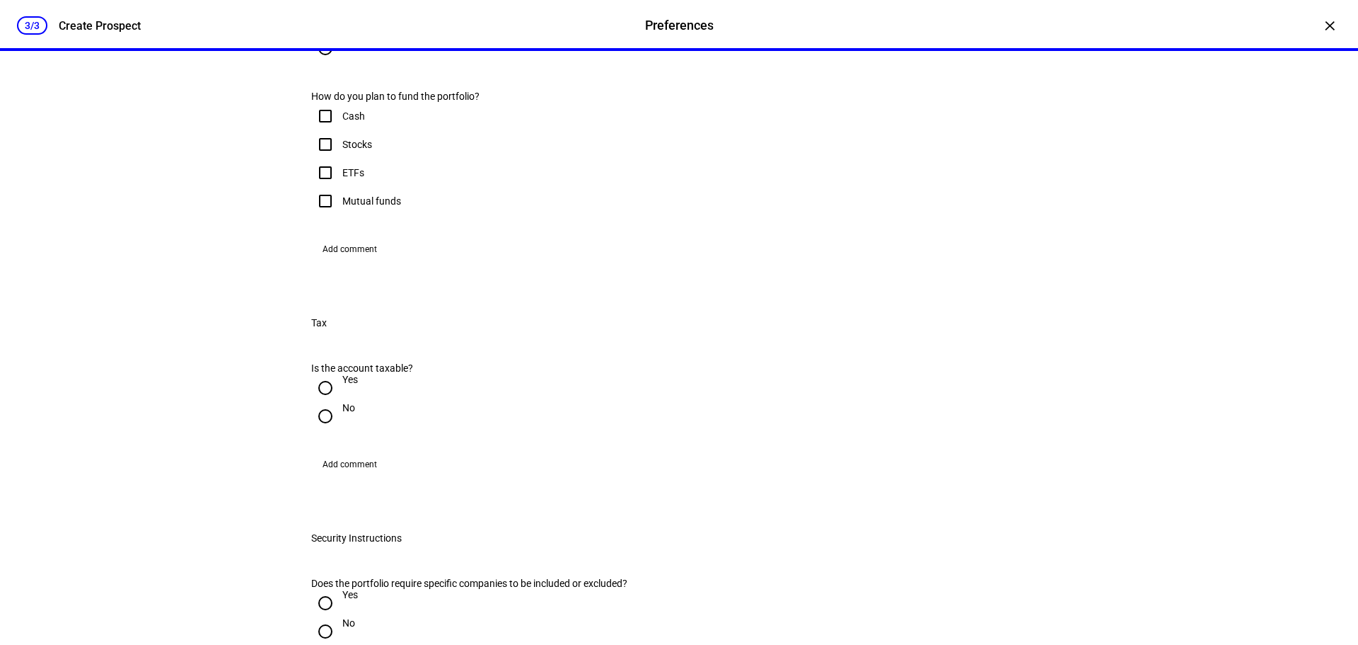
click at [318, 130] on input "Cash" at bounding box center [325, 116] width 28 height 28
checkbox input "true"
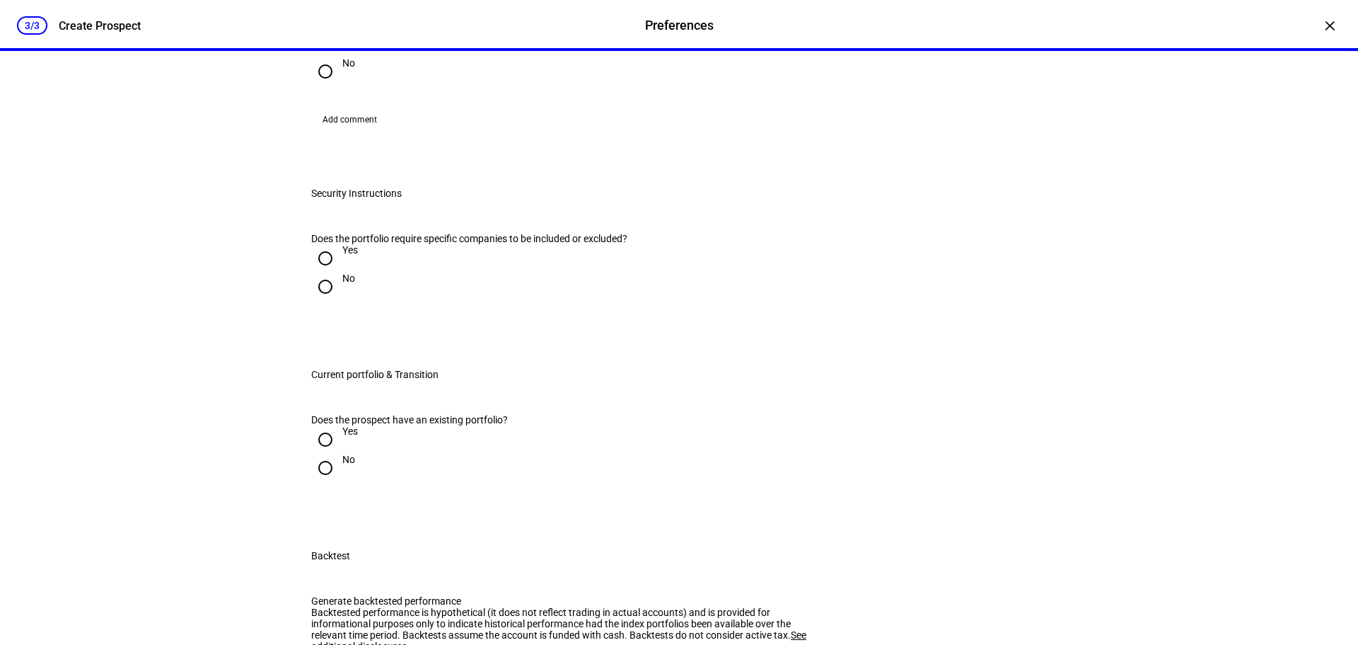
scroll to position [1486, 0]
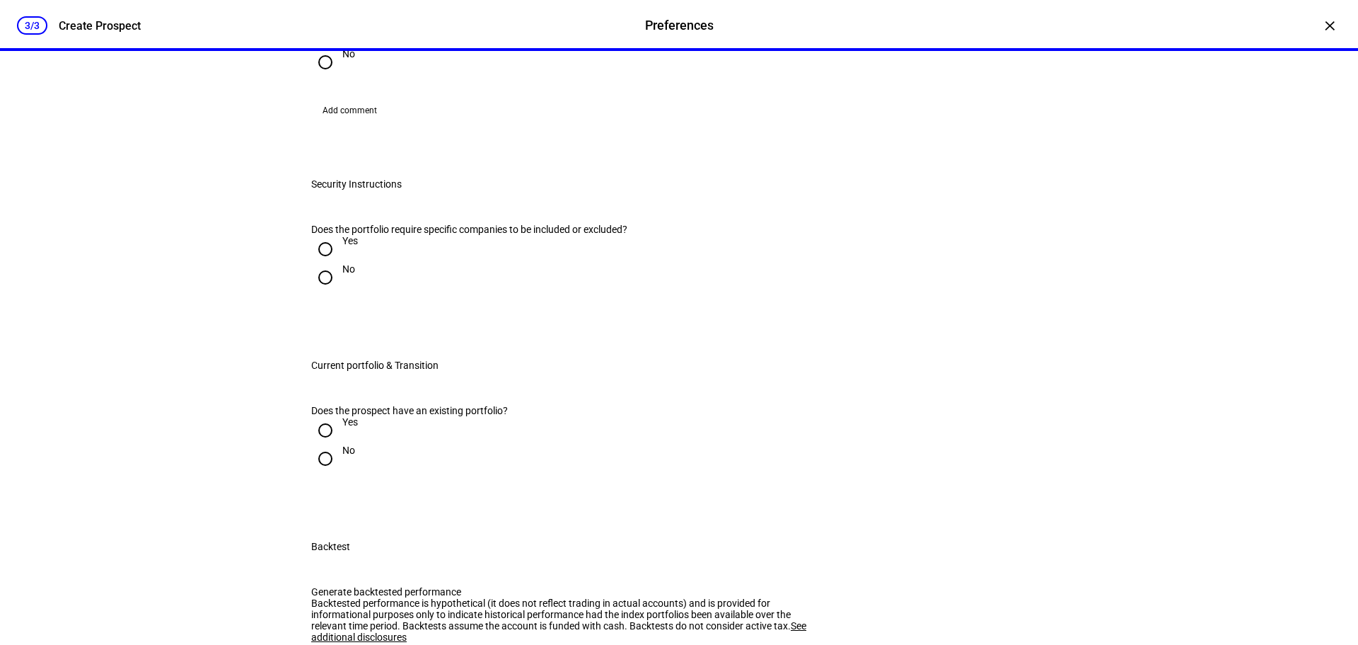
click at [330, 48] on input "Yes" at bounding box center [325, 34] width 28 height 28
radio input "true"
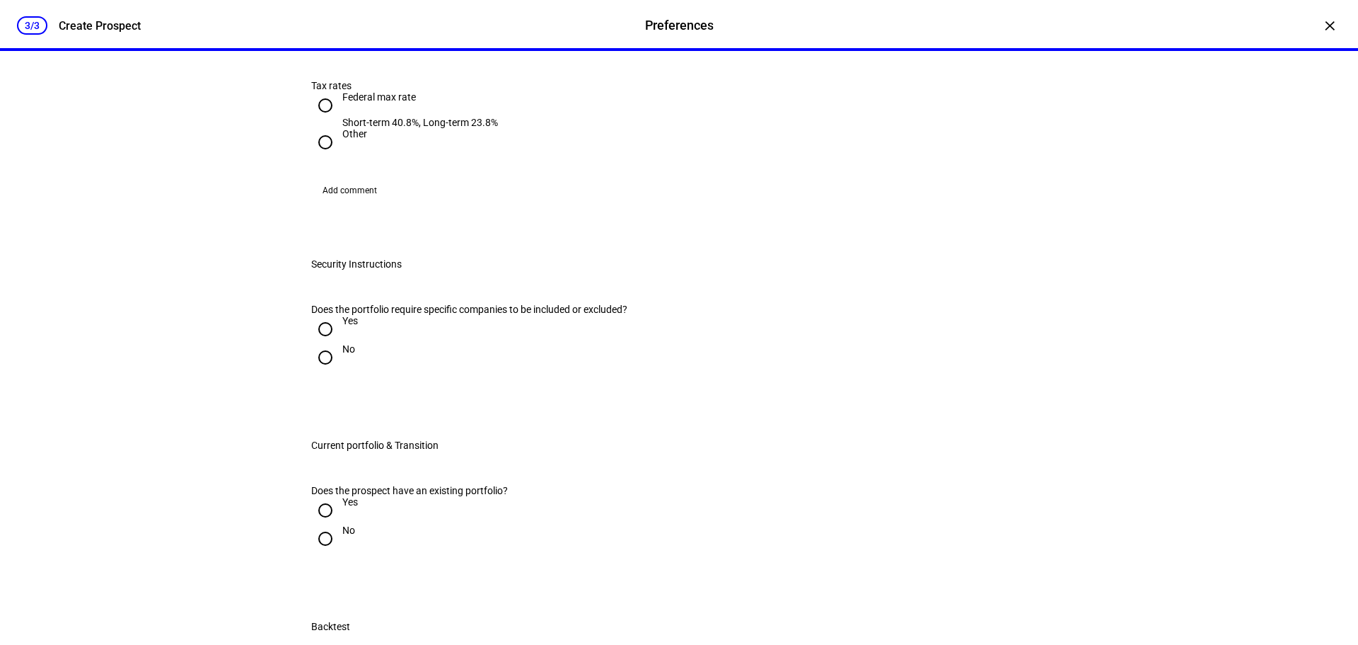
scroll to position [1627, 0]
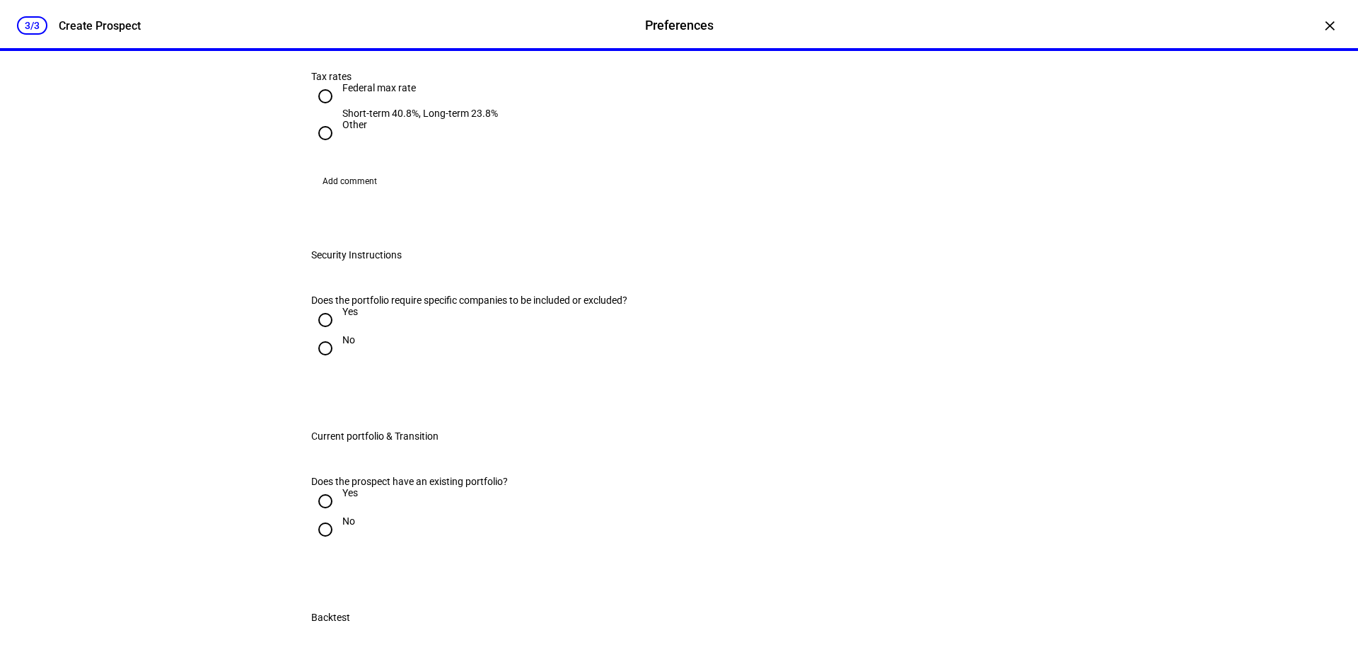
click at [318, 20] on input "Yes" at bounding box center [325, 6] width 28 height 28
radio input "true"
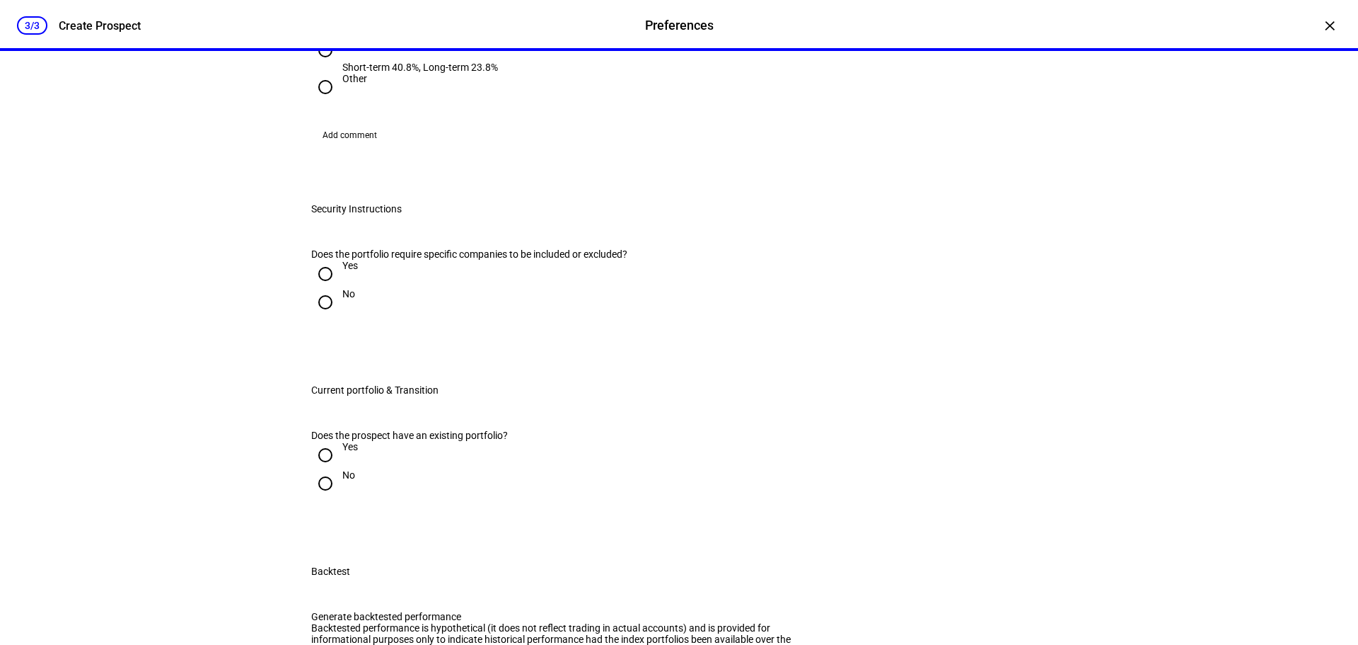
scroll to position [1698, 0]
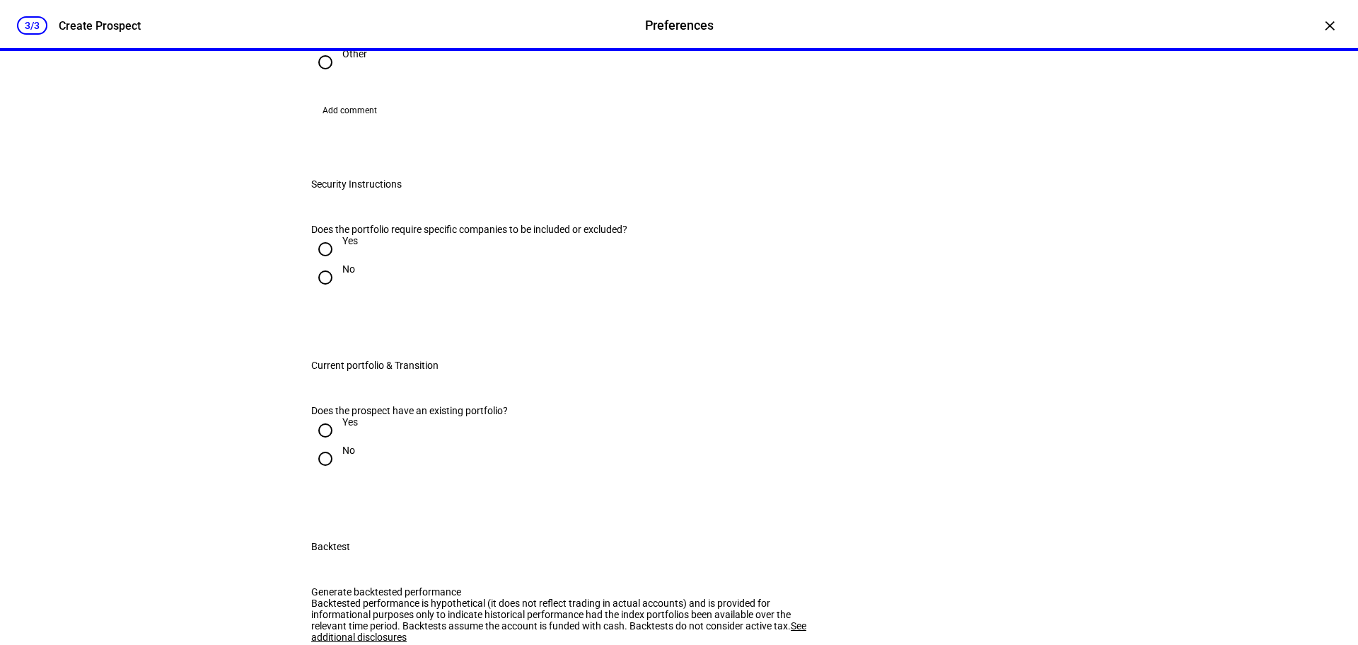
click at [318, 40] on input "Federal max rate Short-term 40.8%, Long-term 23.8%" at bounding box center [325, 25] width 28 height 28
radio input "true"
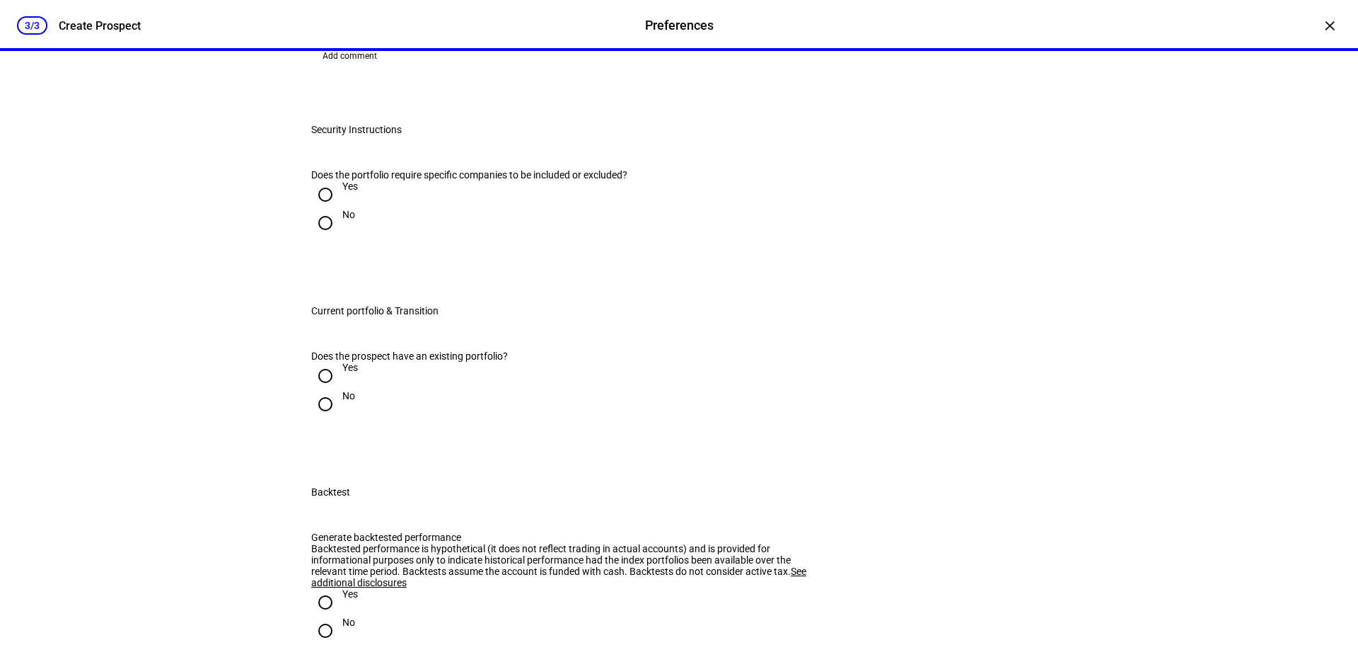
scroll to position [1769, 0]
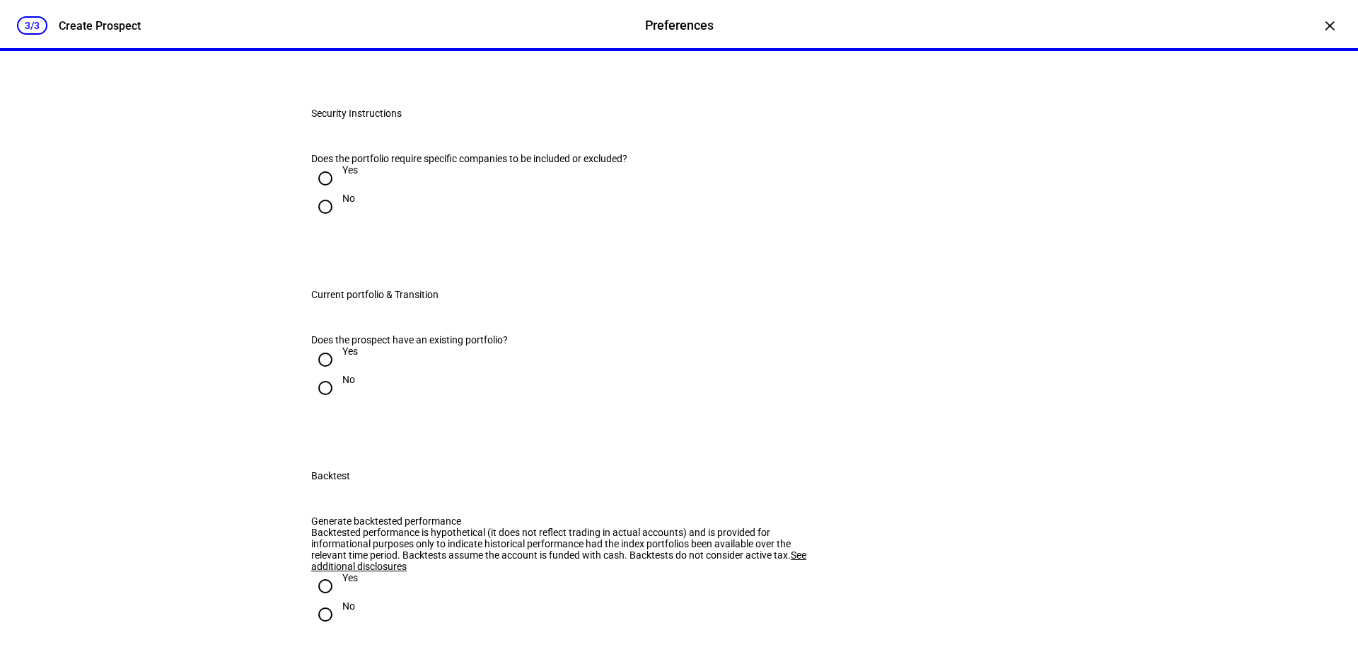
radio input "true"
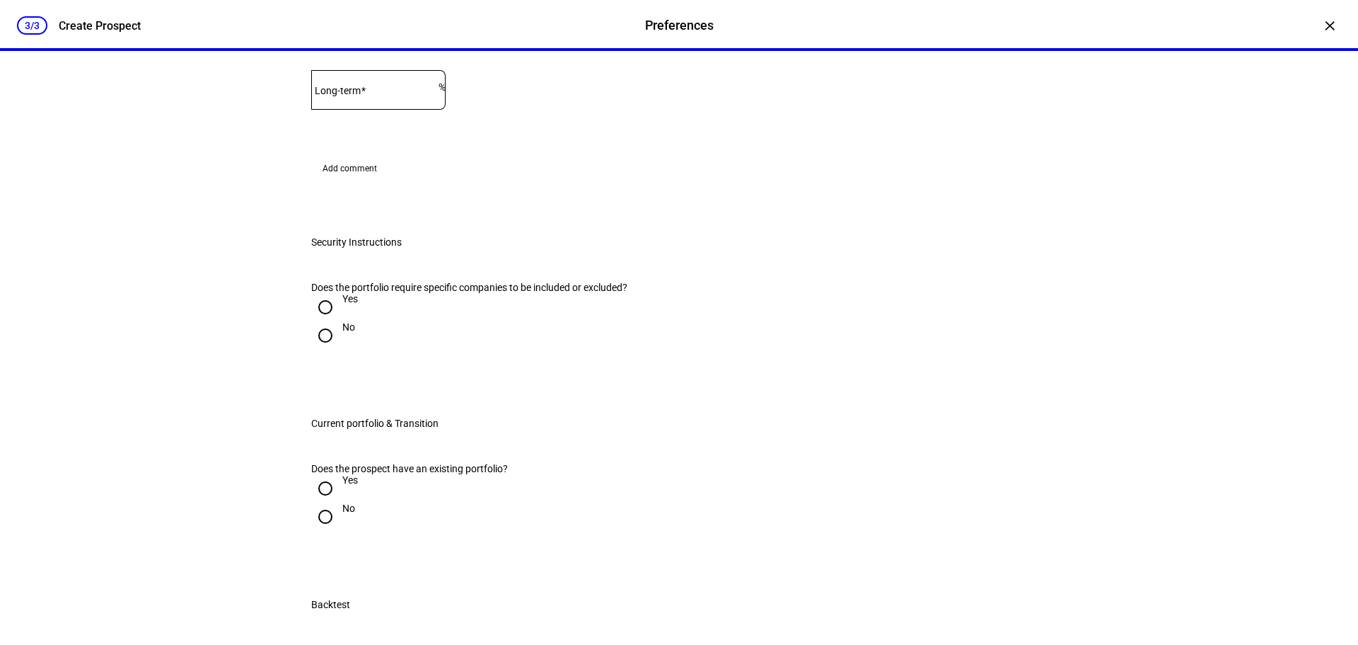
radio input "true"
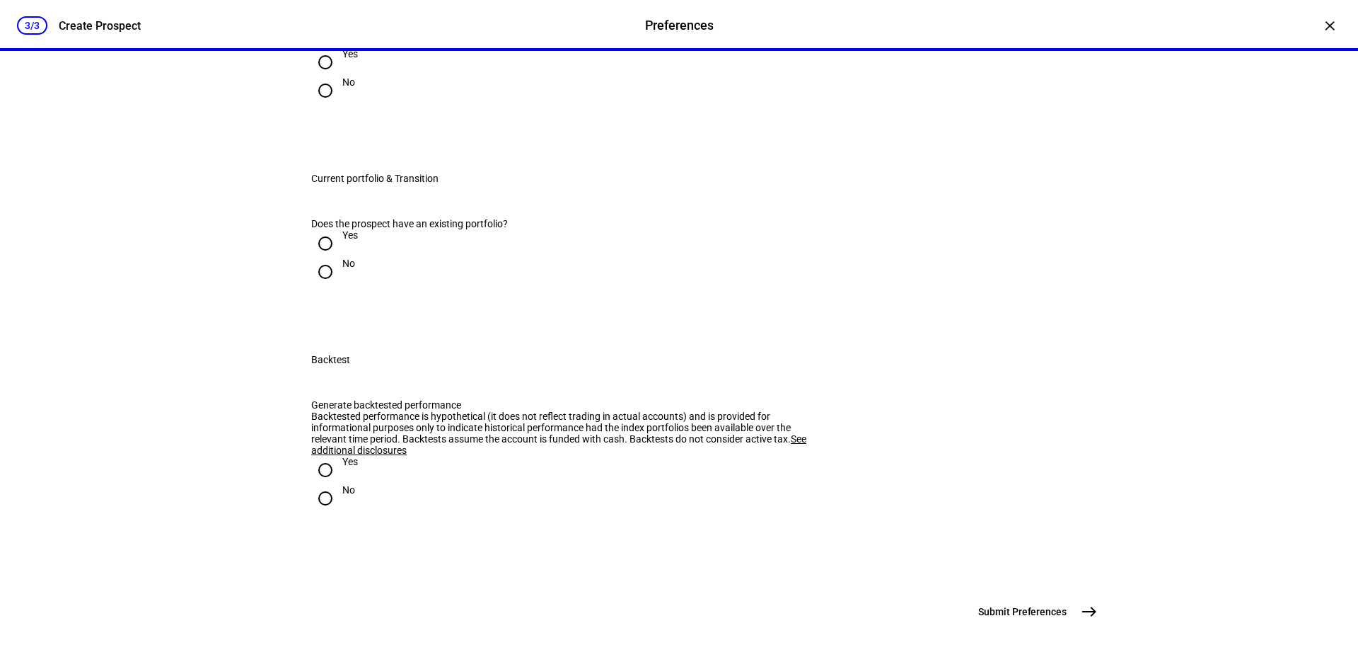
scroll to position [1910, 0]
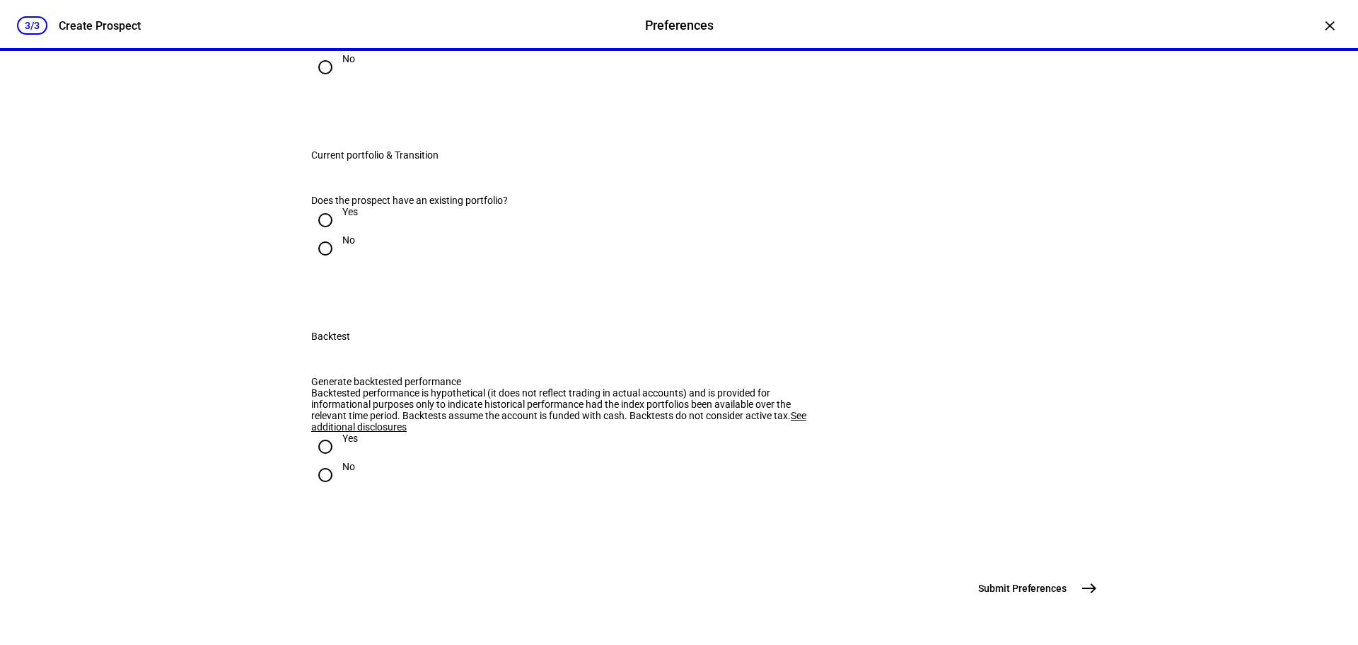
click at [316, 81] on input "No" at bounding box center [325, 67] width 28 height 28
radio input "true"
click at [317, 234] on input "Yes" at bounding box center [325, 220] width 28 height 28
radio input "true"
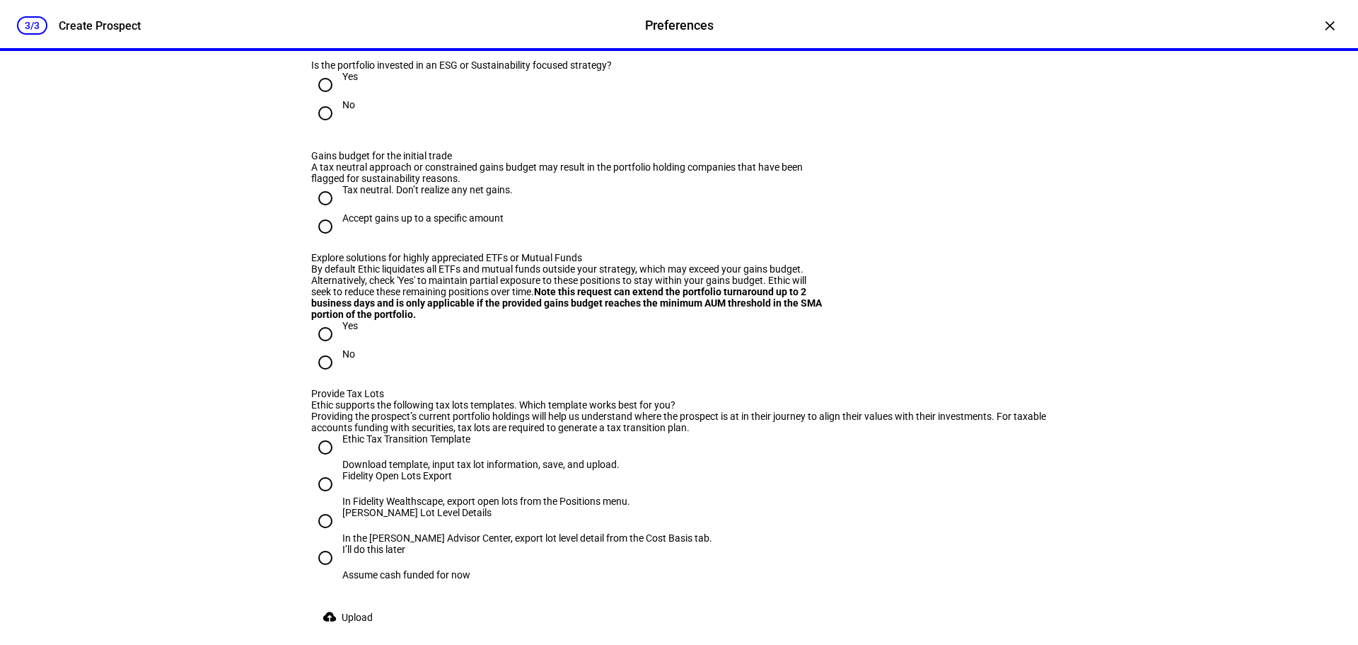
scroll to position [2193, 0]
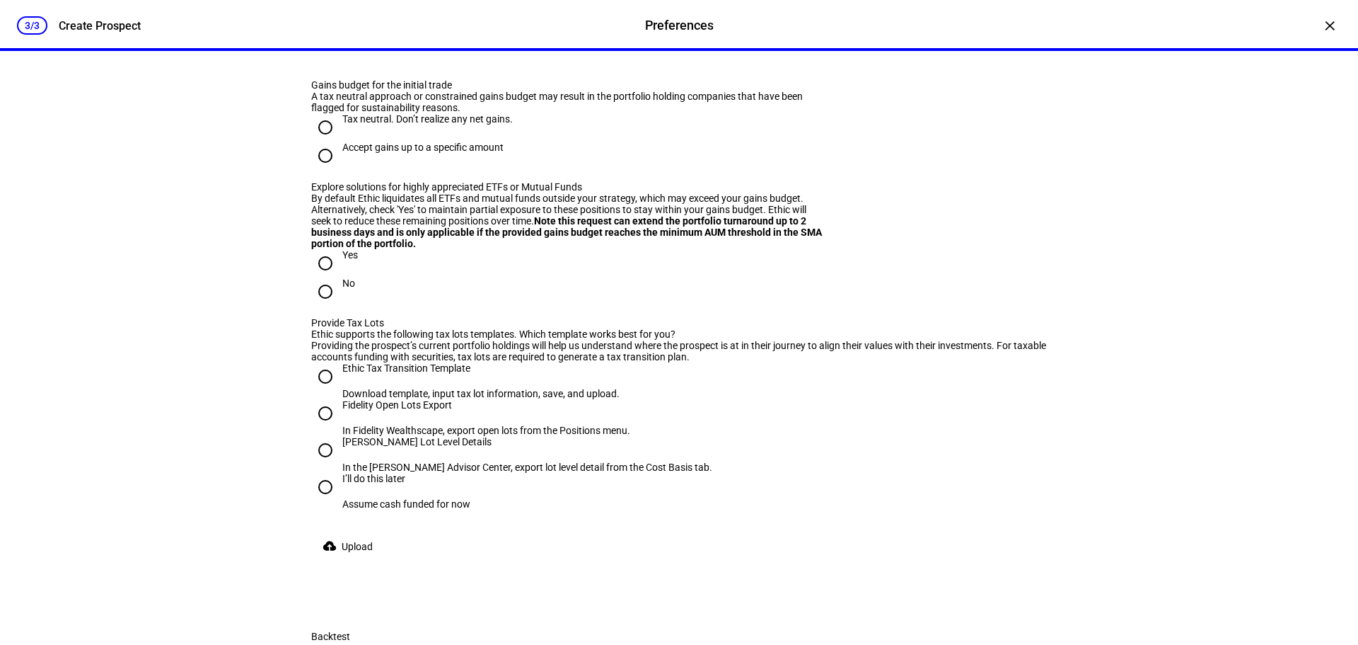
click at [325, 57] on input "No" at bounding box center [325, 42] width 28 height 28
radio input "true"
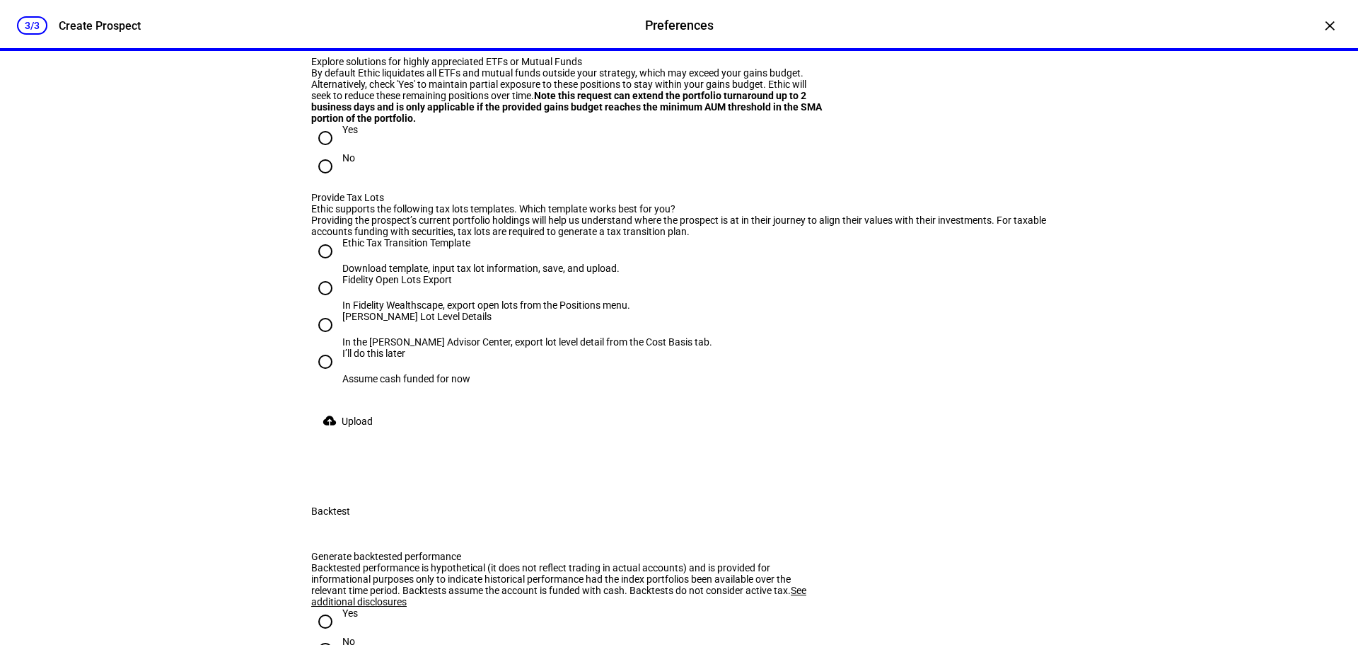
scroll to position [2335, 0]
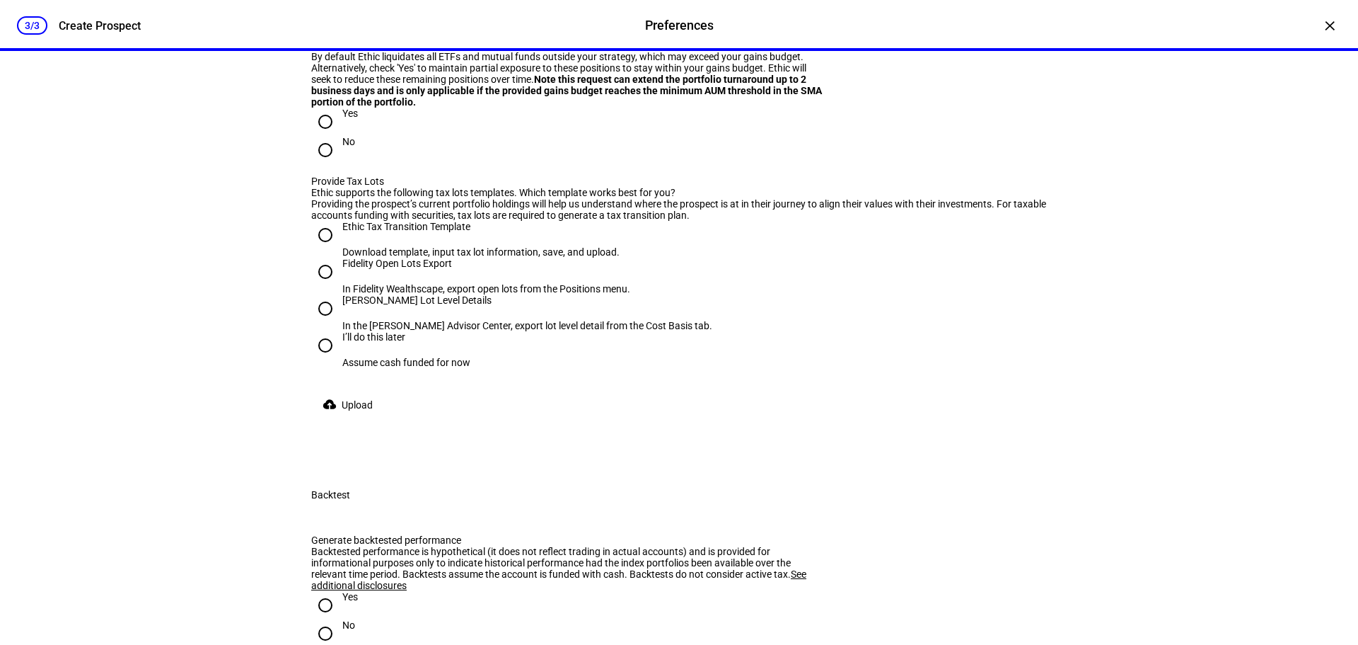
radio input "true"
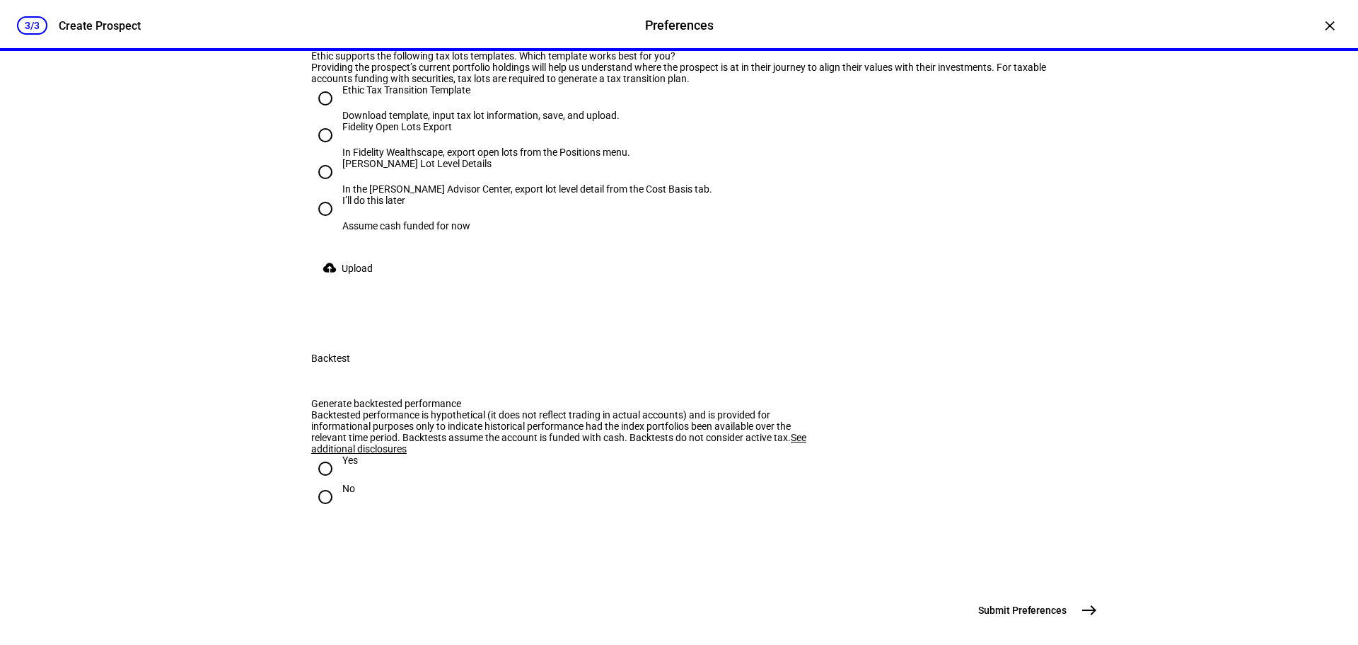
scroll to position [2476, 0]
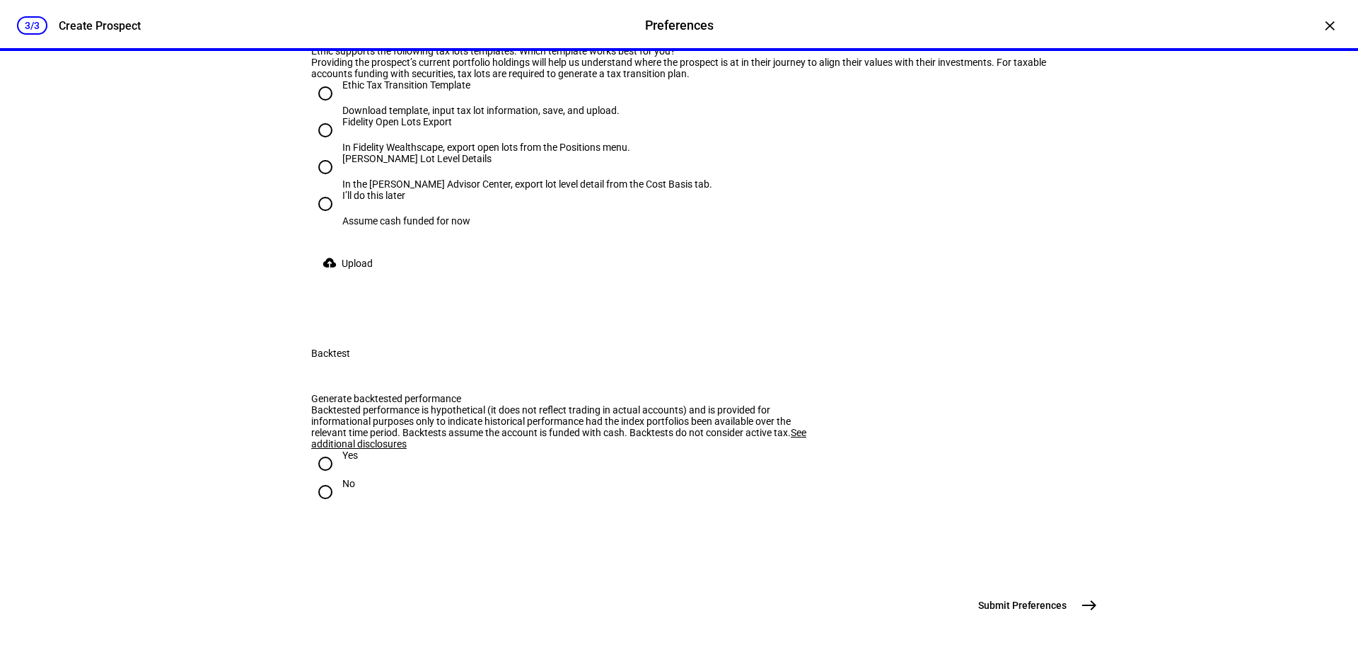
click at [323, 23] on input "No" at bounding box center [325, 8] width 28 height 28
radio input "true"
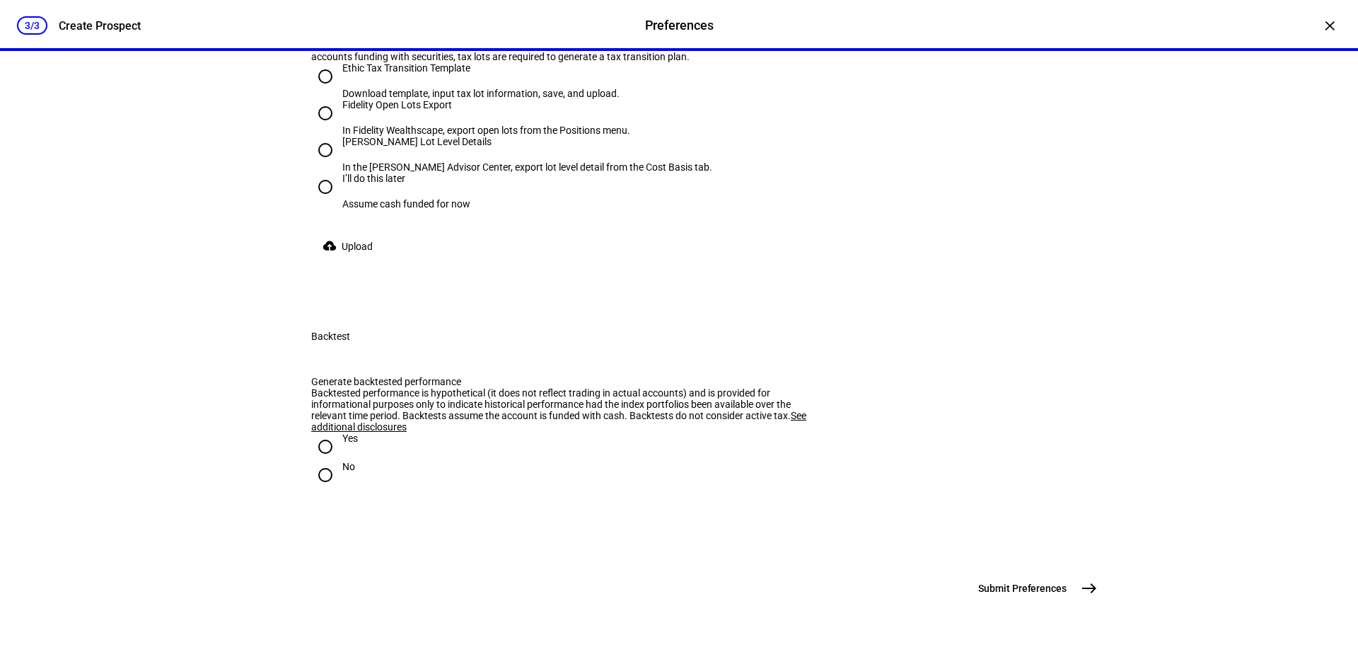
scroll to position [2689, 0]
click at [321, 201] on input "I’ll do this later Assume cash funded for now" at bounding box center [325, 187] width 28 height 28
radio input "true"
click at [323, 461] on input "Yes" at bounding box center [325, 446] width 28 height 28
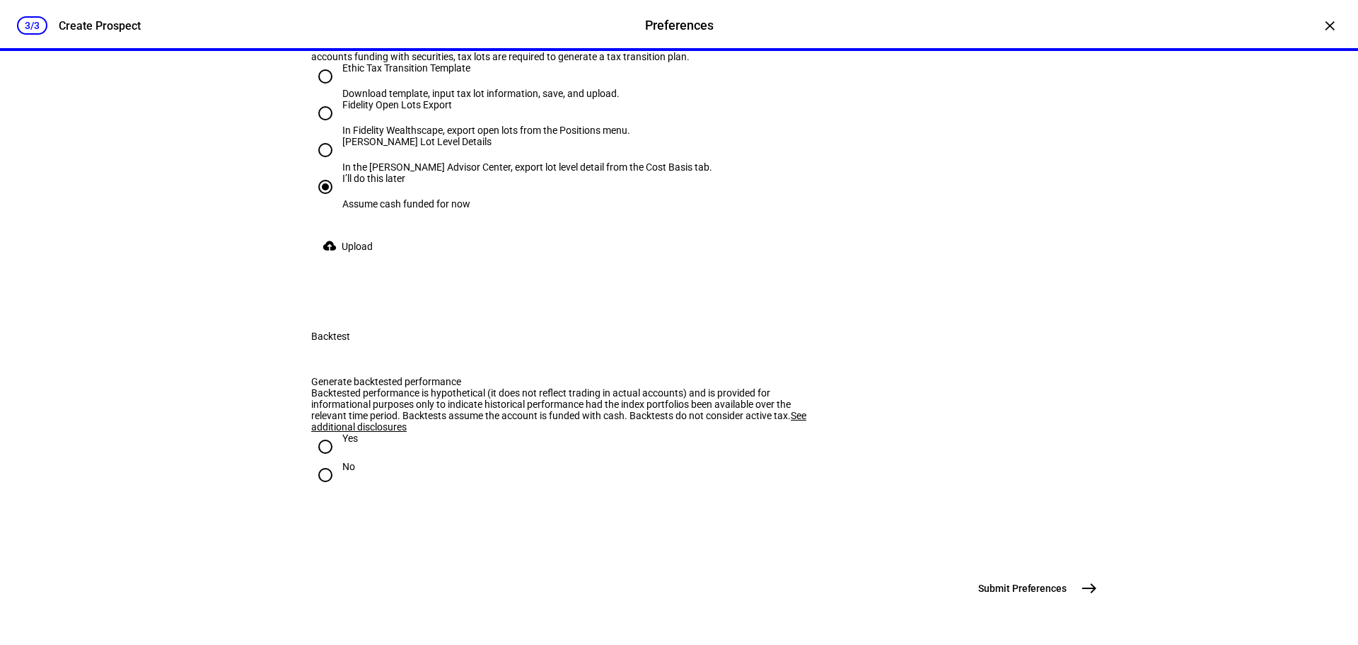
radio input "true"
click at [1087, 584] on mat-icon "east" at bounding box center [1089, 587] width 17 height 17
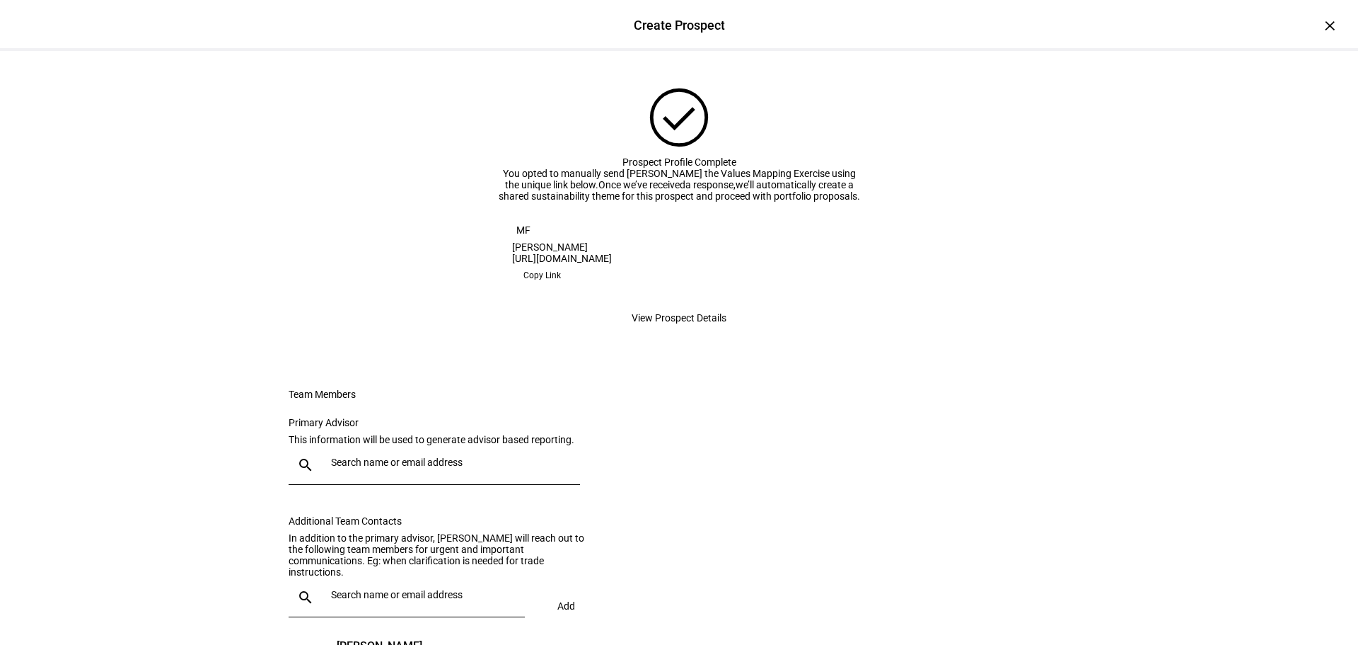
scroll to position [0, 0]
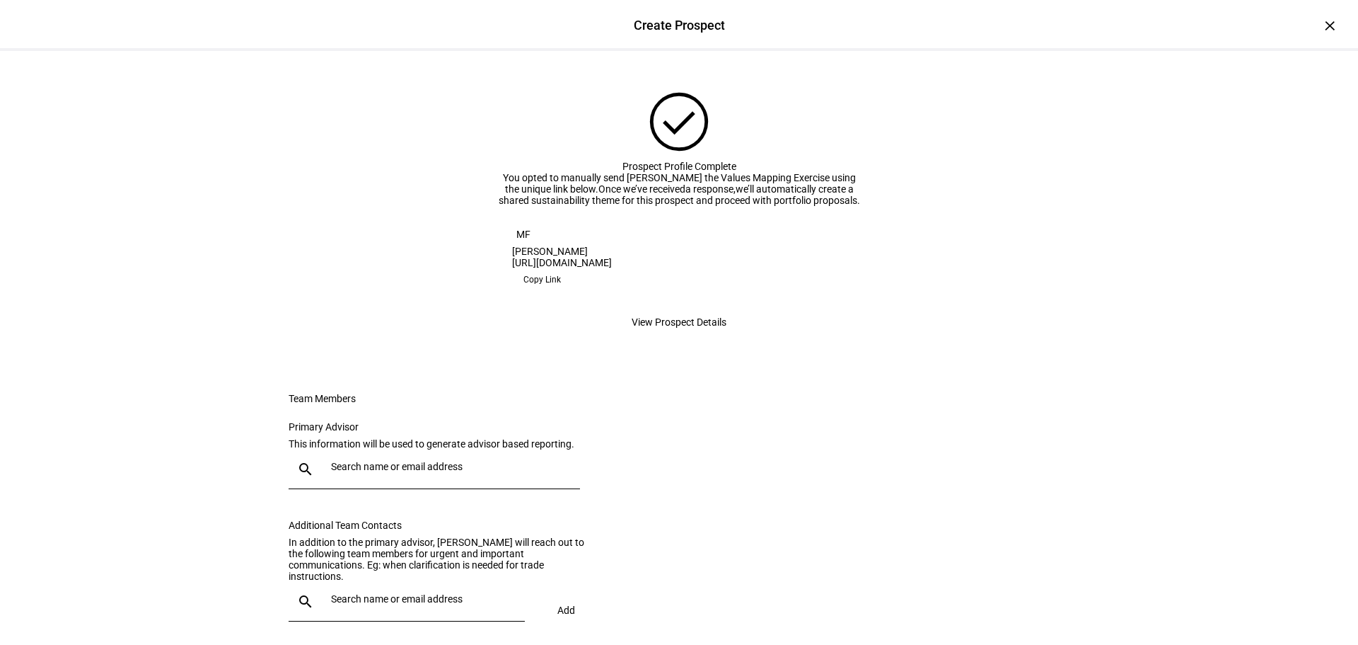
click at [662, 336] on span "View Prospect Details" at bounding box center [679, 322] width 95 height 28
